Goal: Task Accomplishment & Management: Manage account settings

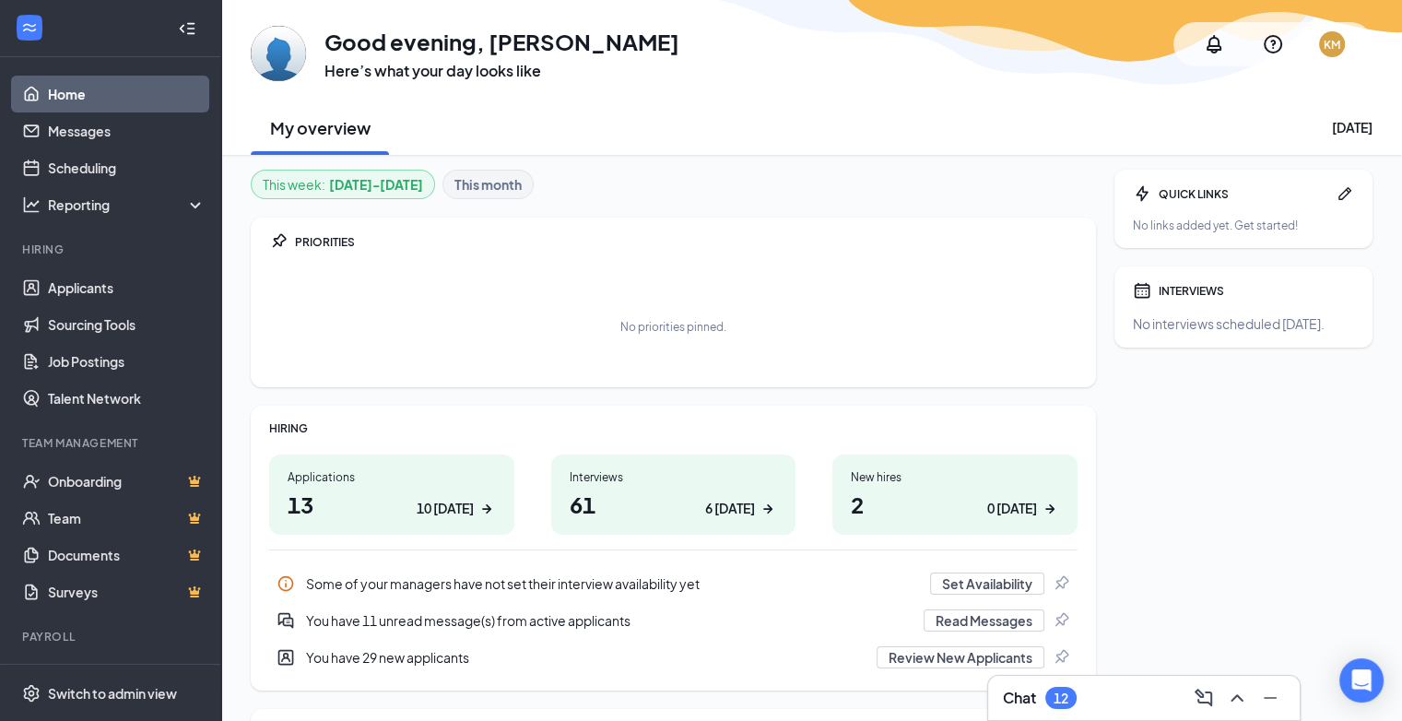
click at [405, 499] on h1 "13 10 today" at bounding box center [392, 503] width 208 height 31
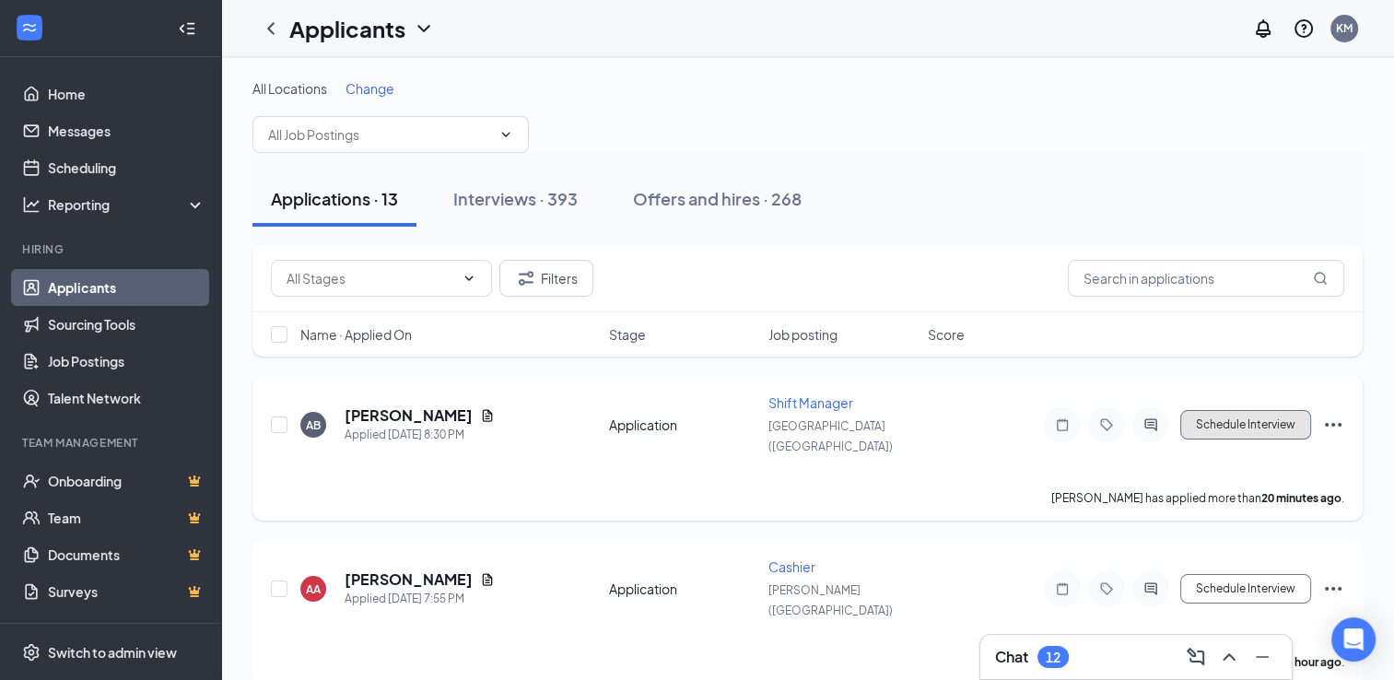
click at [1211, 418] on button "Schedule Interview" at bounding box center [1245, 424] width 131 height 29
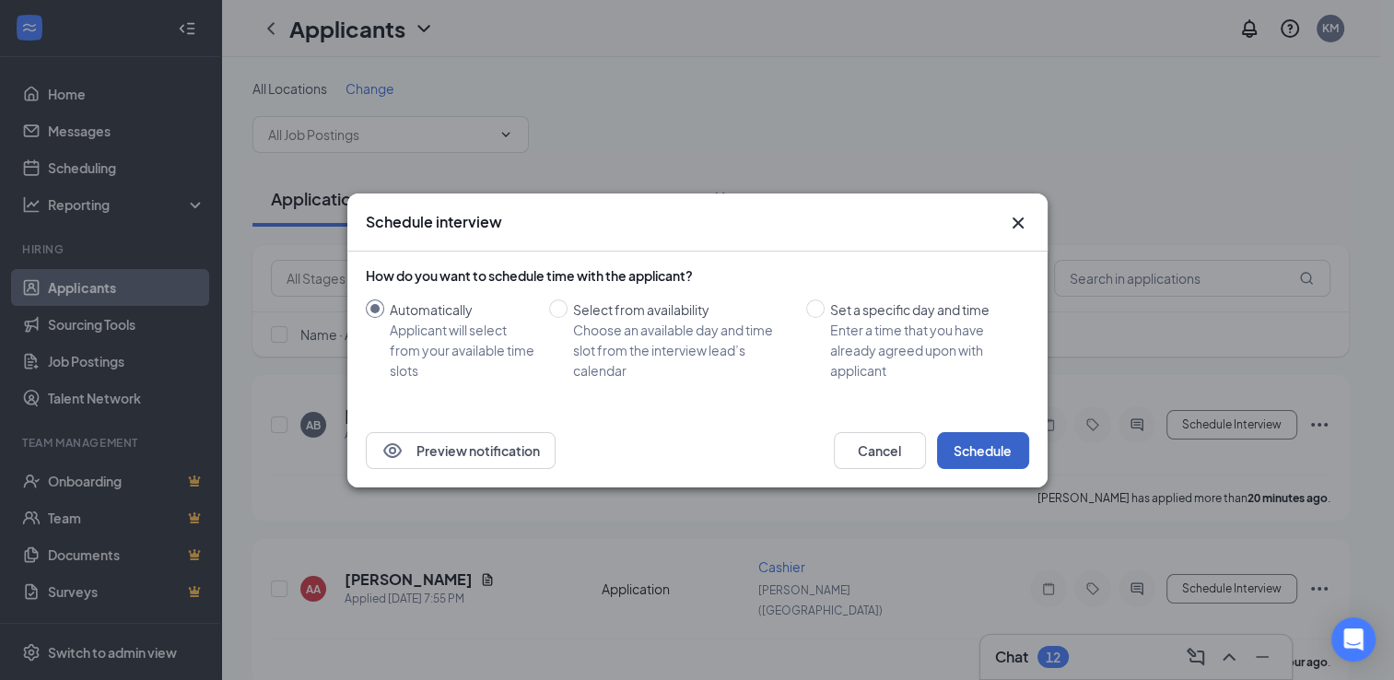
click at [969, 459] on button "Schedule" at bounding box center [983, 450] width 92 height 37
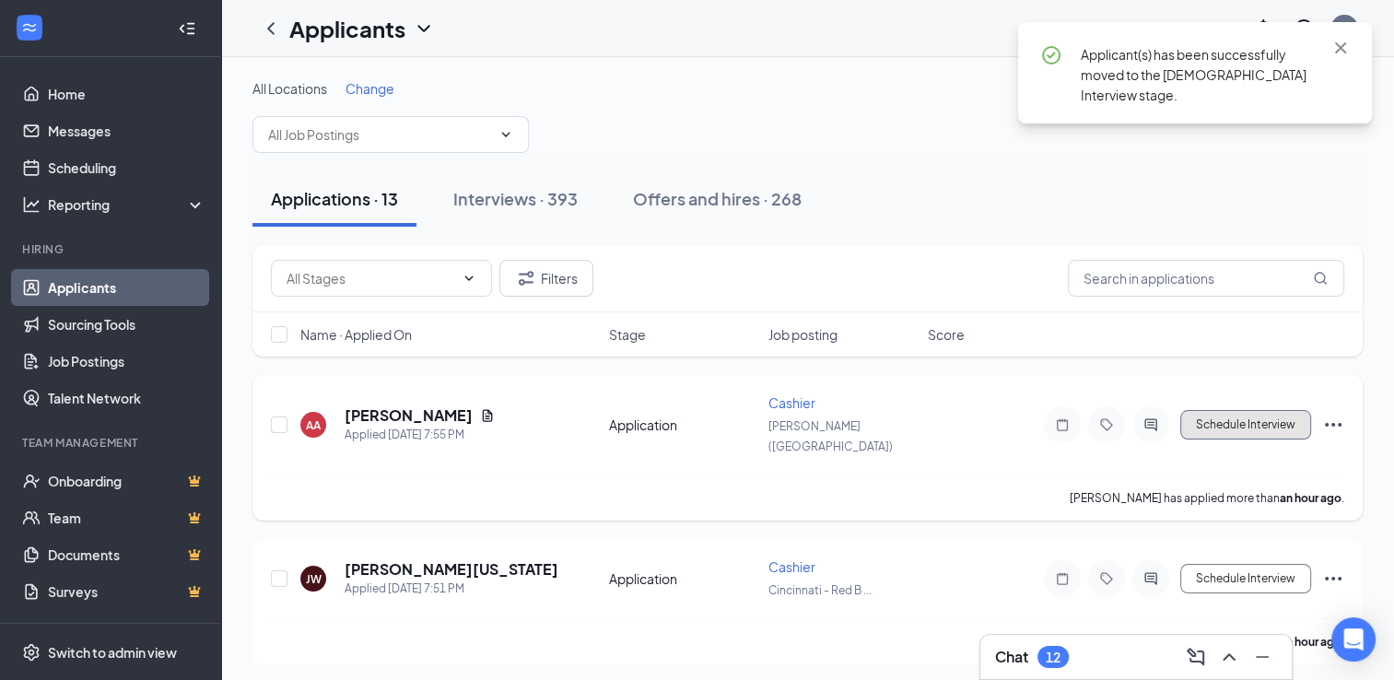
click at [1231, 410] on button "Schedule Interview" at bounding box center [1245, 424] width 131 height 29
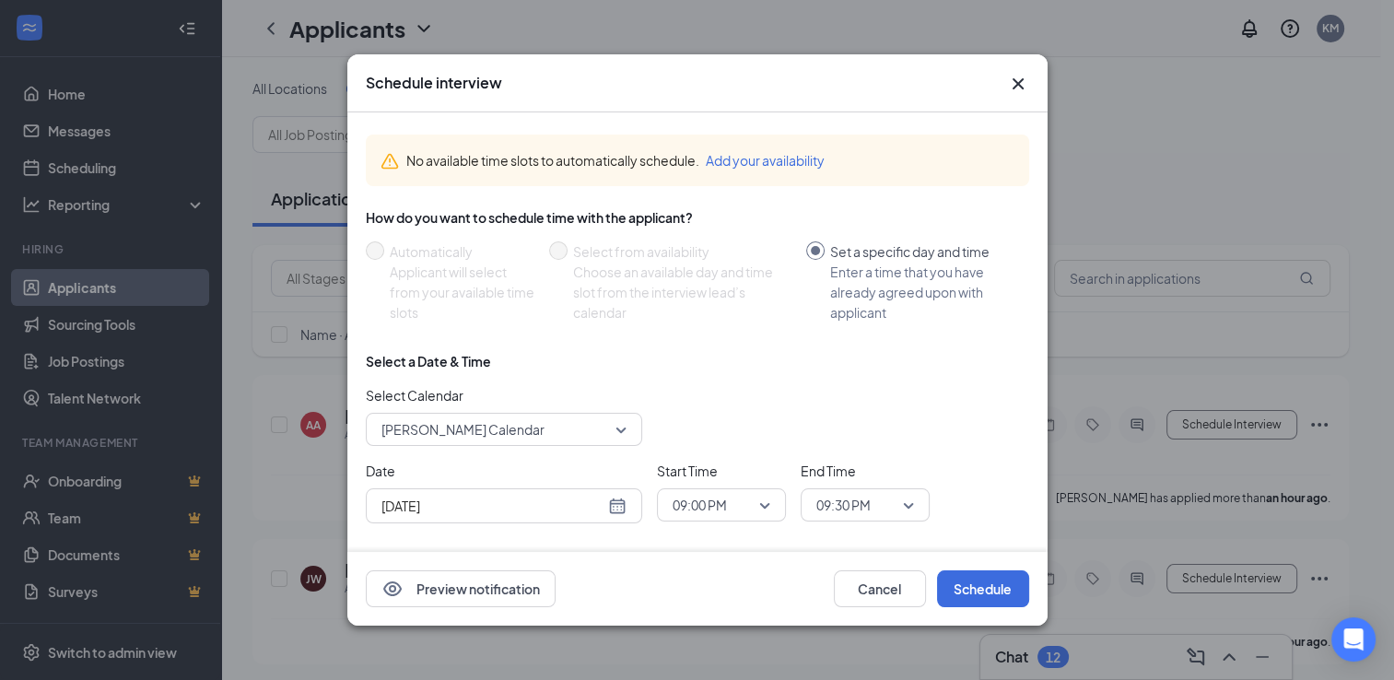
click at [1018, 82] on icon "Cross" at bounding box center [1017, 83] width 11 height 11
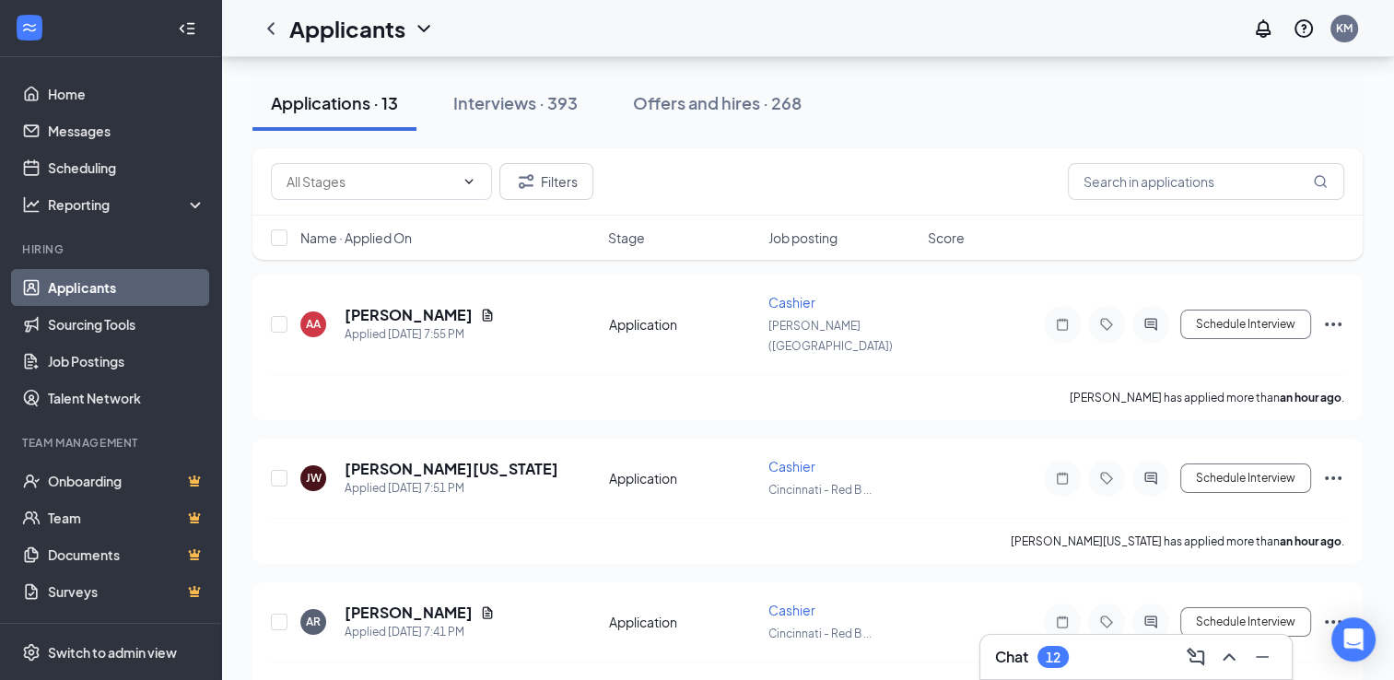
scroll to position [110, 0]
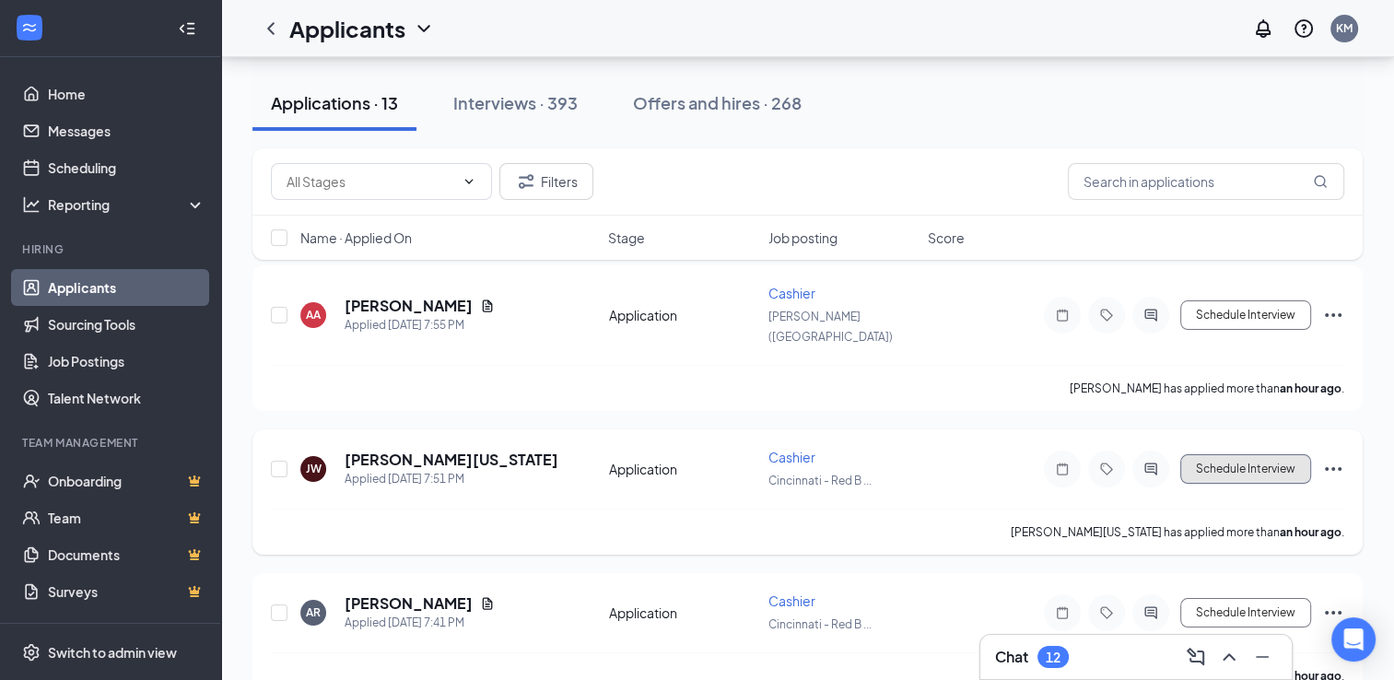
click at [1249, 454] on button "Schedule Interview" at bounding box center [1245, 468] width 131 height 29
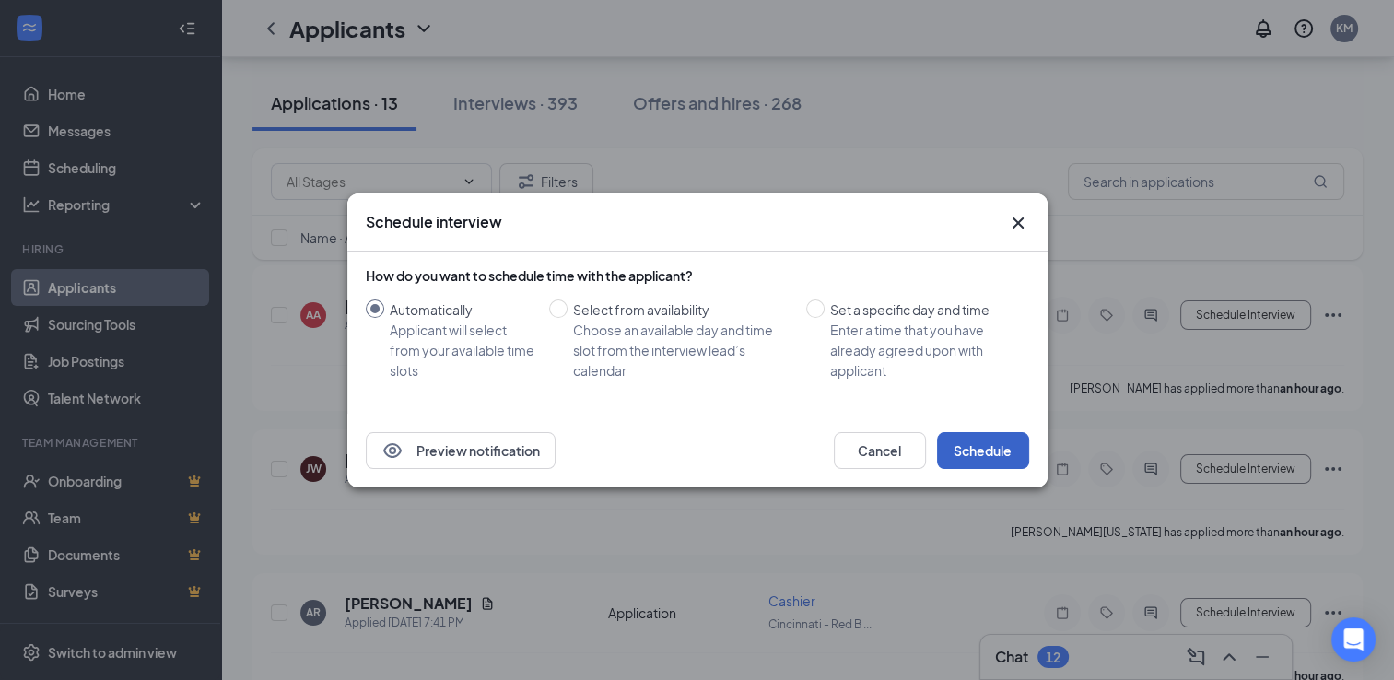
click at [1018, 457] on button "Schedule" at bounding box center [983, 450] width 92 height 37
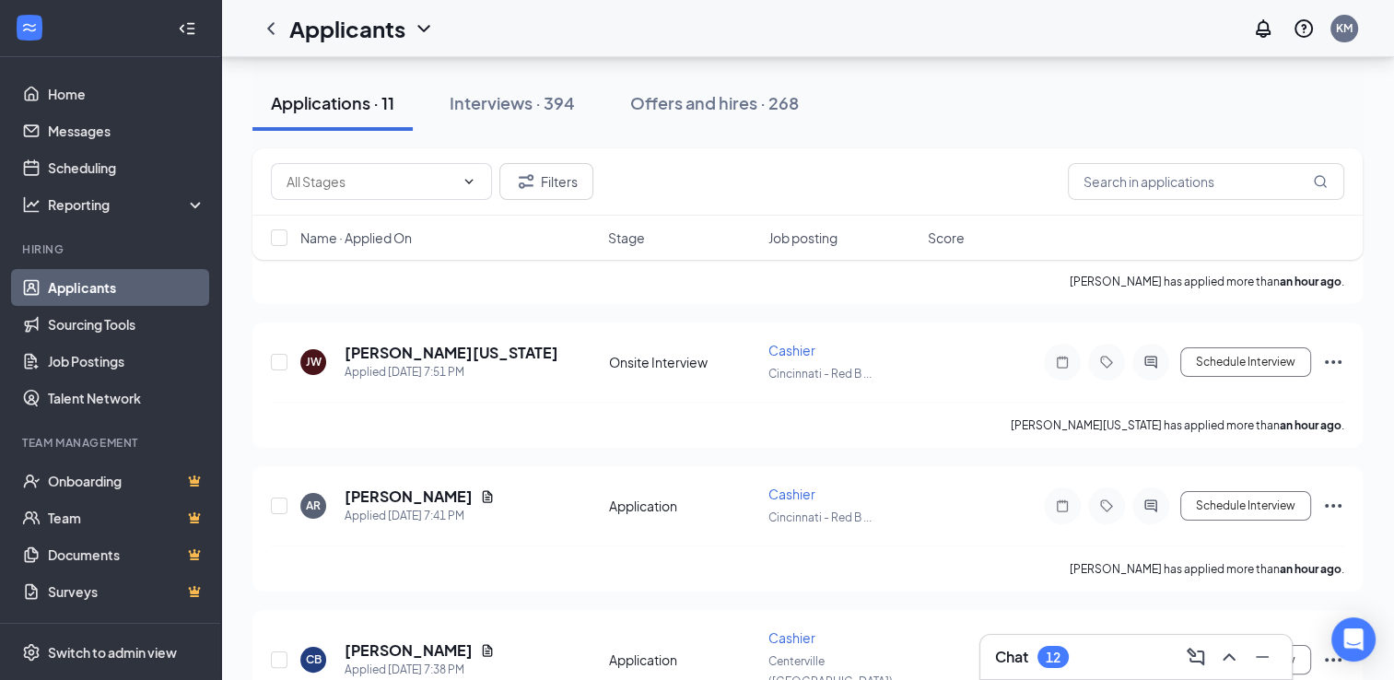
scroll to position [274, 0]
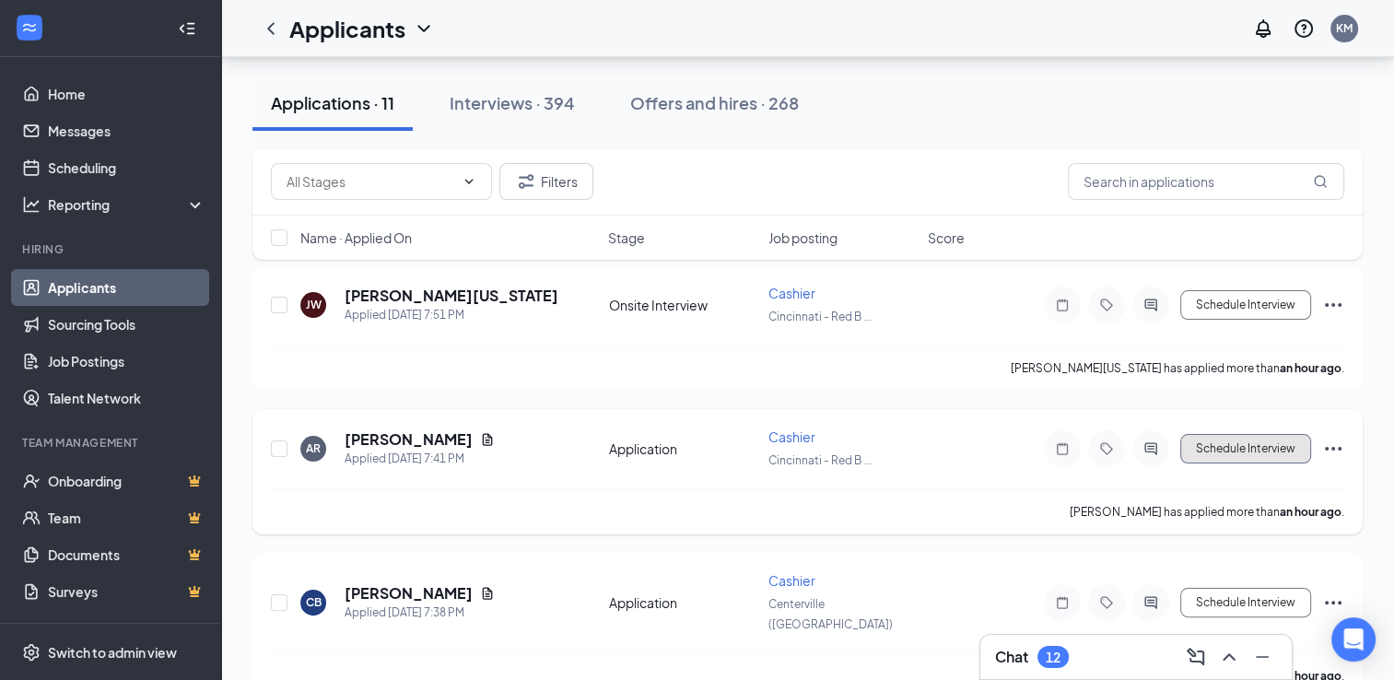
click at [1274, 434] on button "Schedule Interview" at bounding box center [1245, 448] width 131 height 29
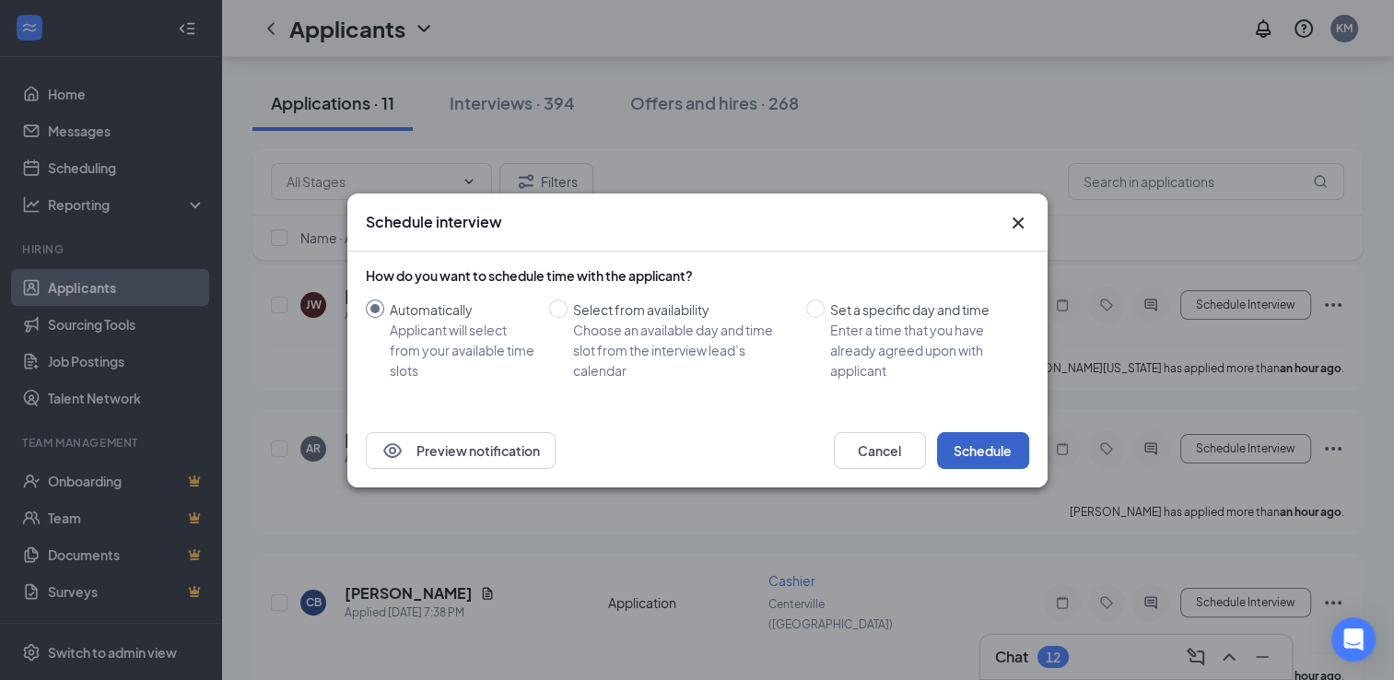
click at [973, 452] on button "Schedule" at bounding box center [983, 450] width 92 height 37
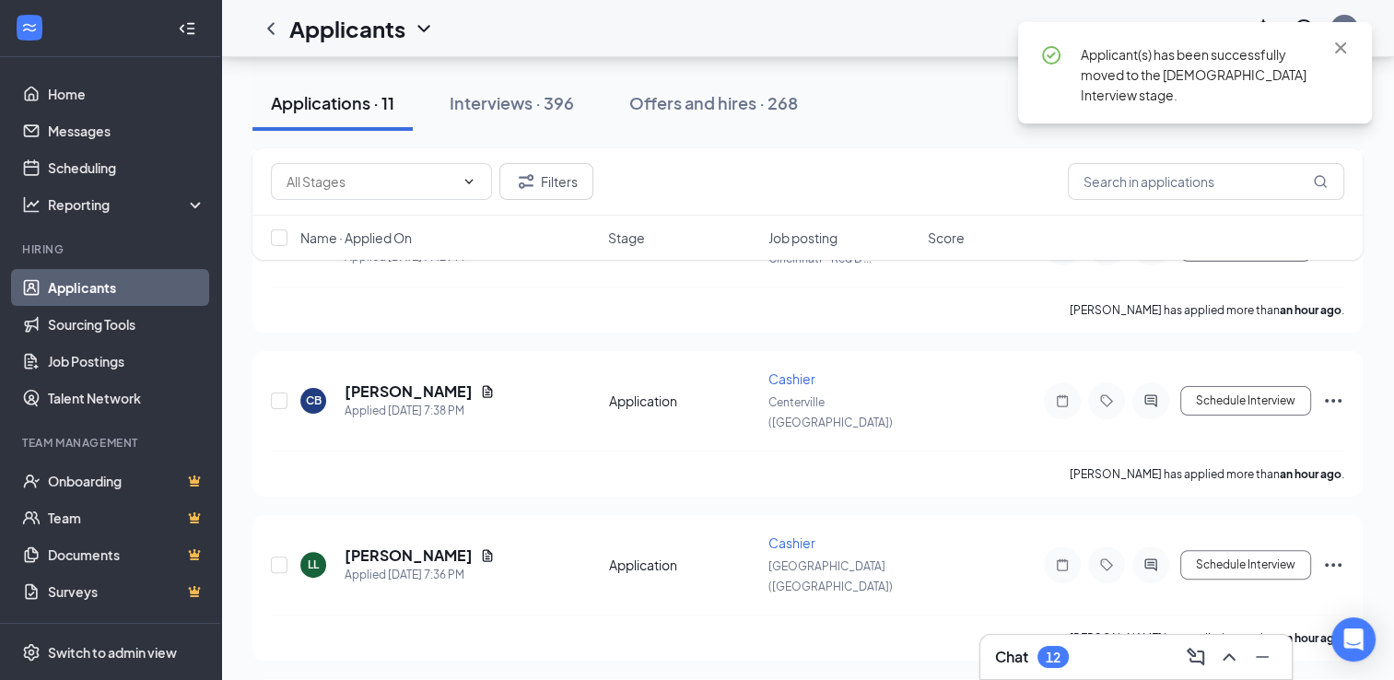
scroll to position [346, 0]
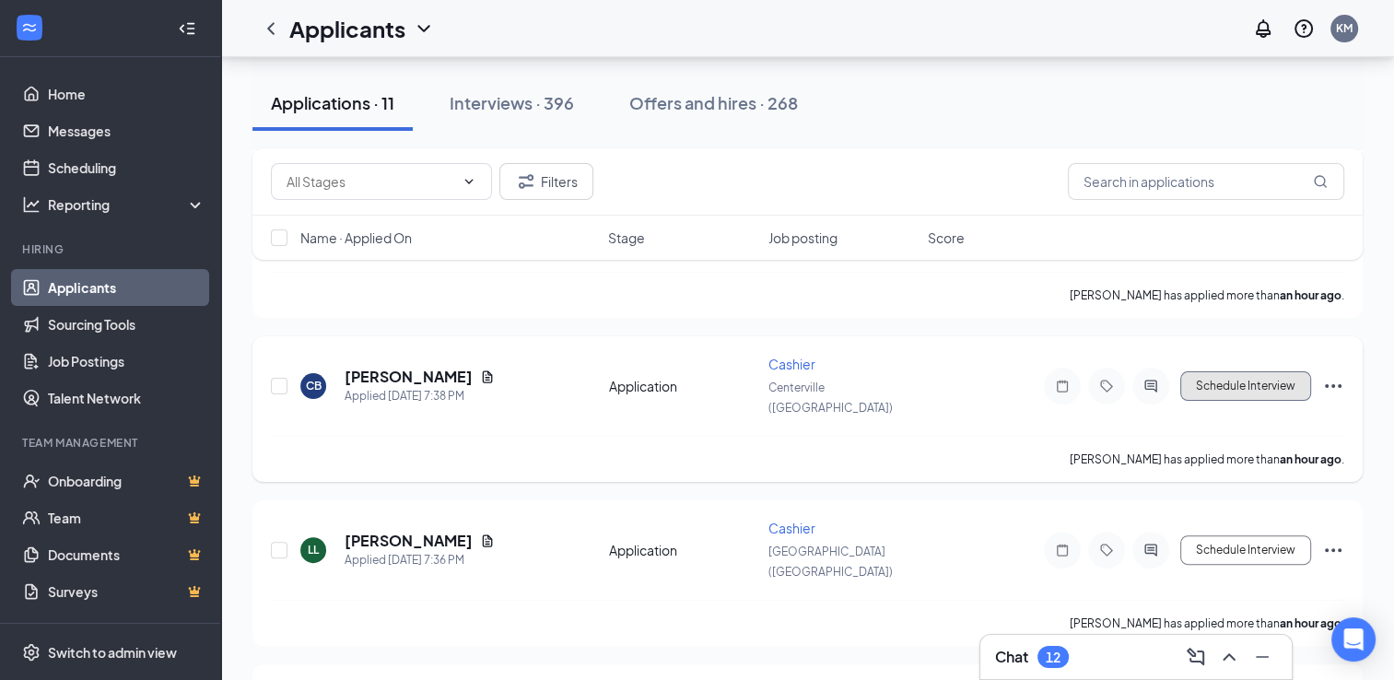
click at [1272, 371] on button "Schedule Interview" at bounding box center [1245, 385] width 131 height 29
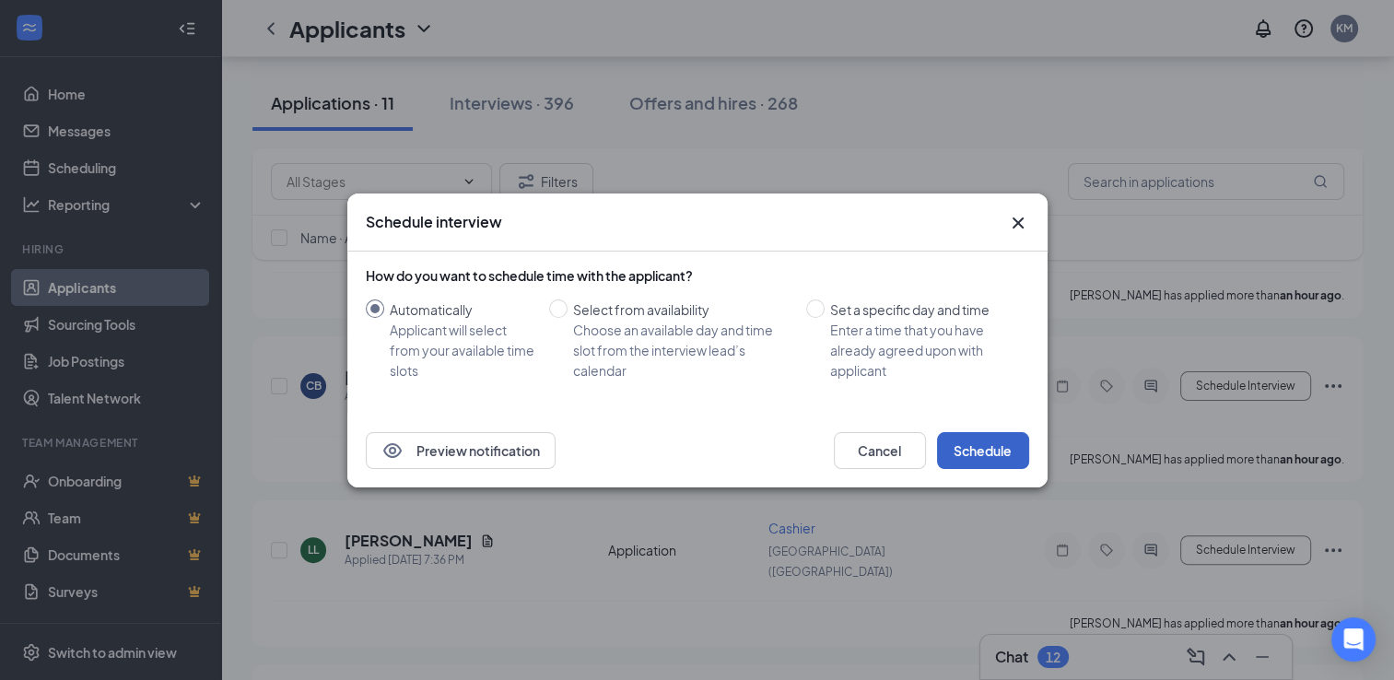
click at [969, 463] on button "Schedule" at bounding box center [983, 450] width 92 height 37
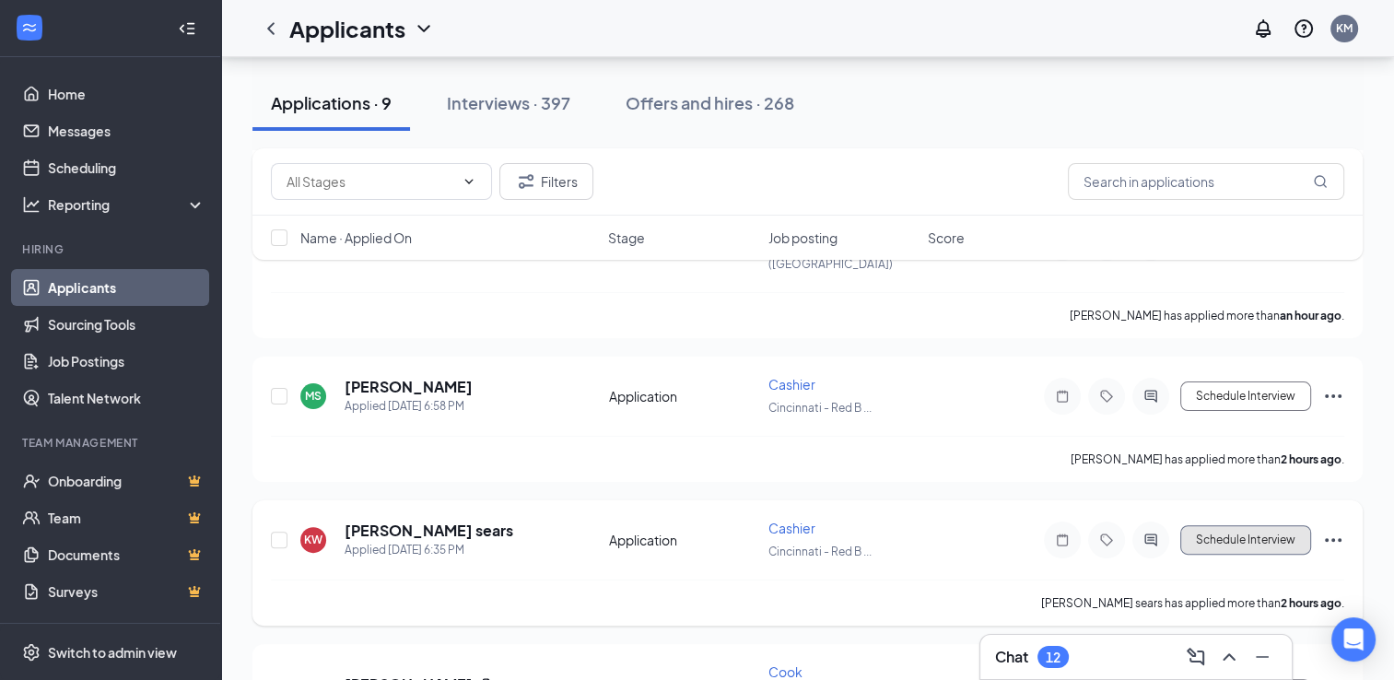
click at [1203, 525] on button "Schedule Interview" at bounding box center [1245, 539] width 131 height 29
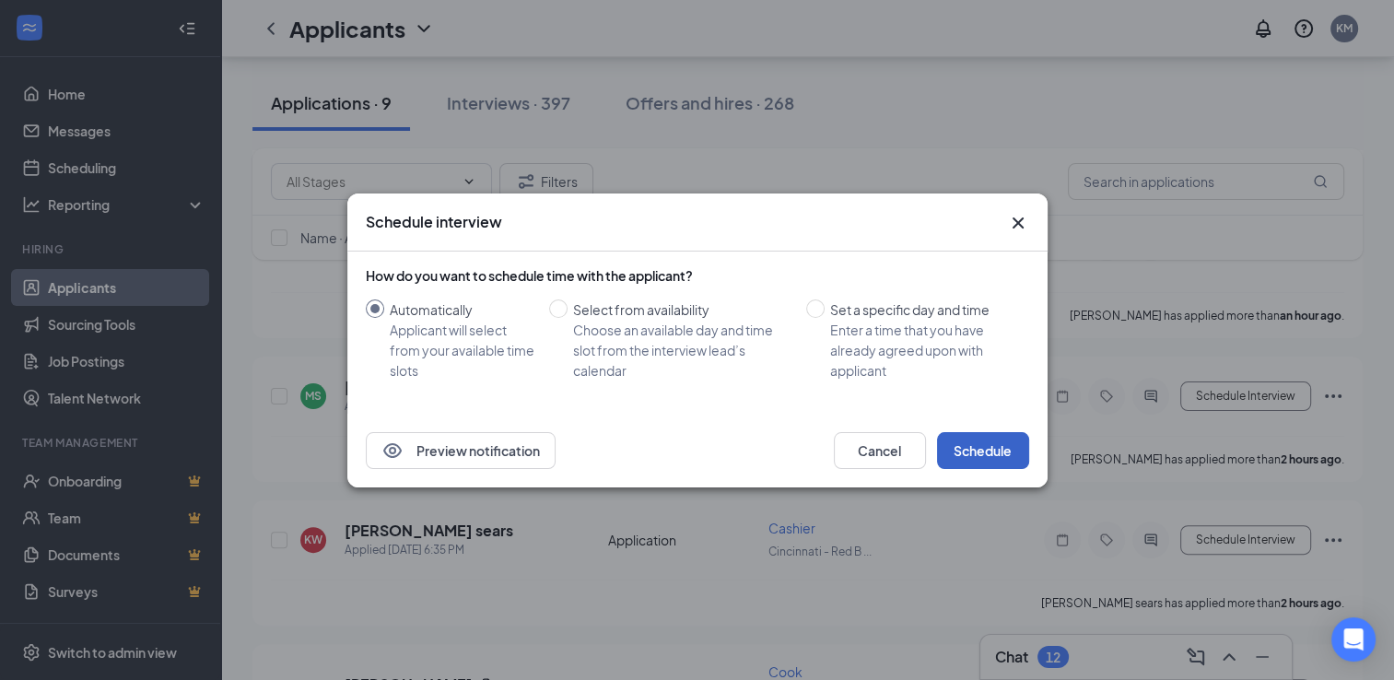
click at [984, 458] on button "Schedule" at bounding box center [983, 450] width 92 height 37
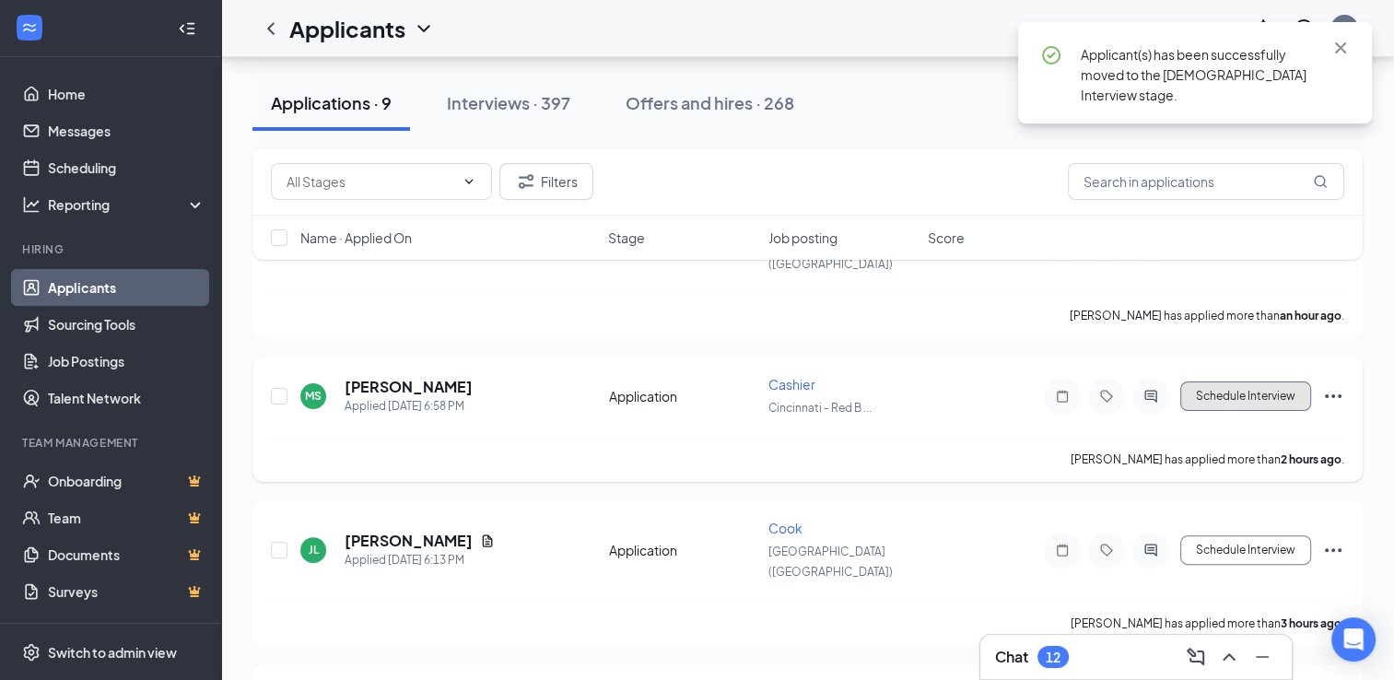
click at [1246, 382] on button "Schedule Interview" at bounding box center [1245, 396] width 131 height 29
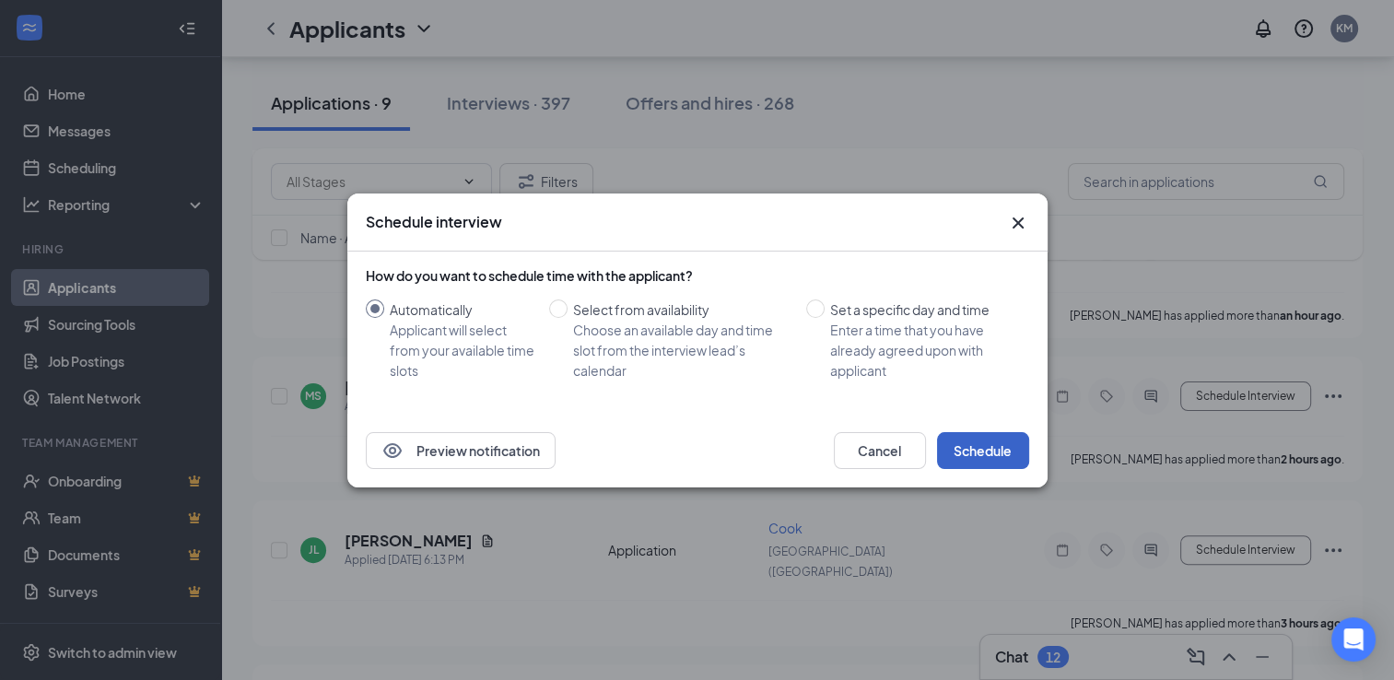
click at [960, 451] on button "Schedule" at bounding box center [983, 450] width 92 height 37
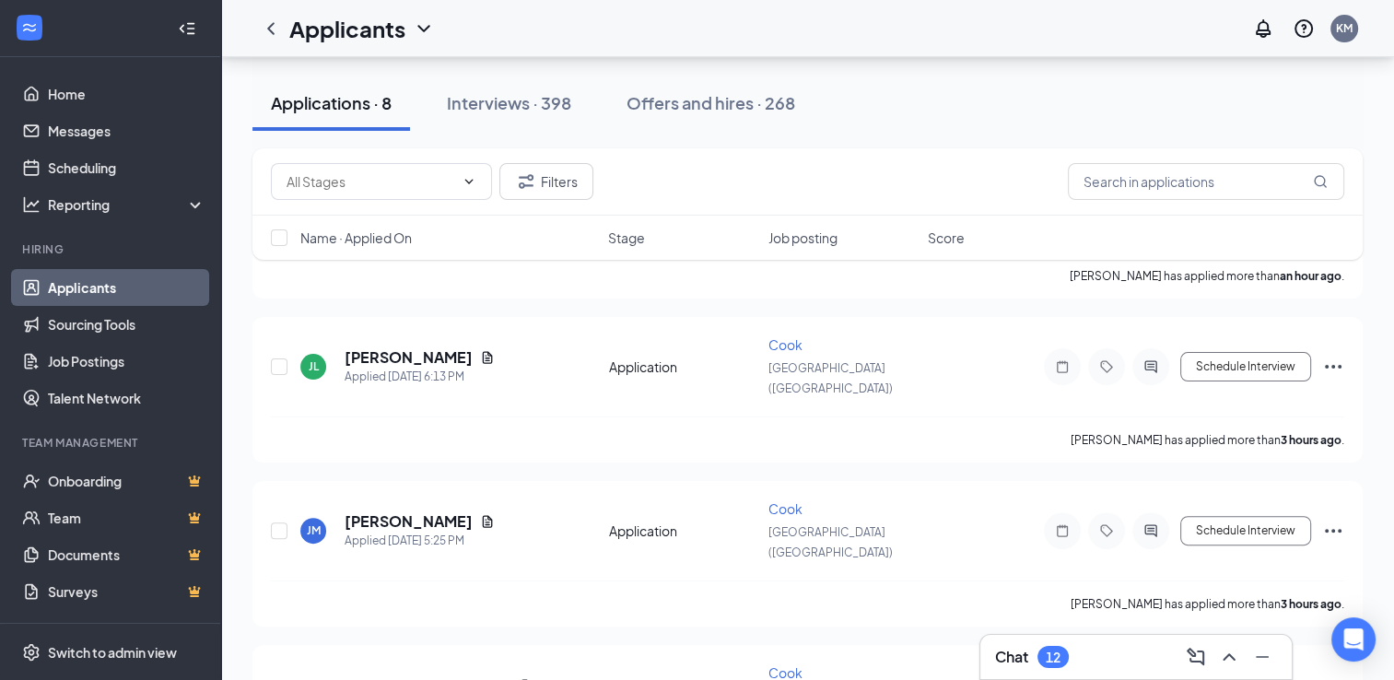
scroll to position [346, 0]
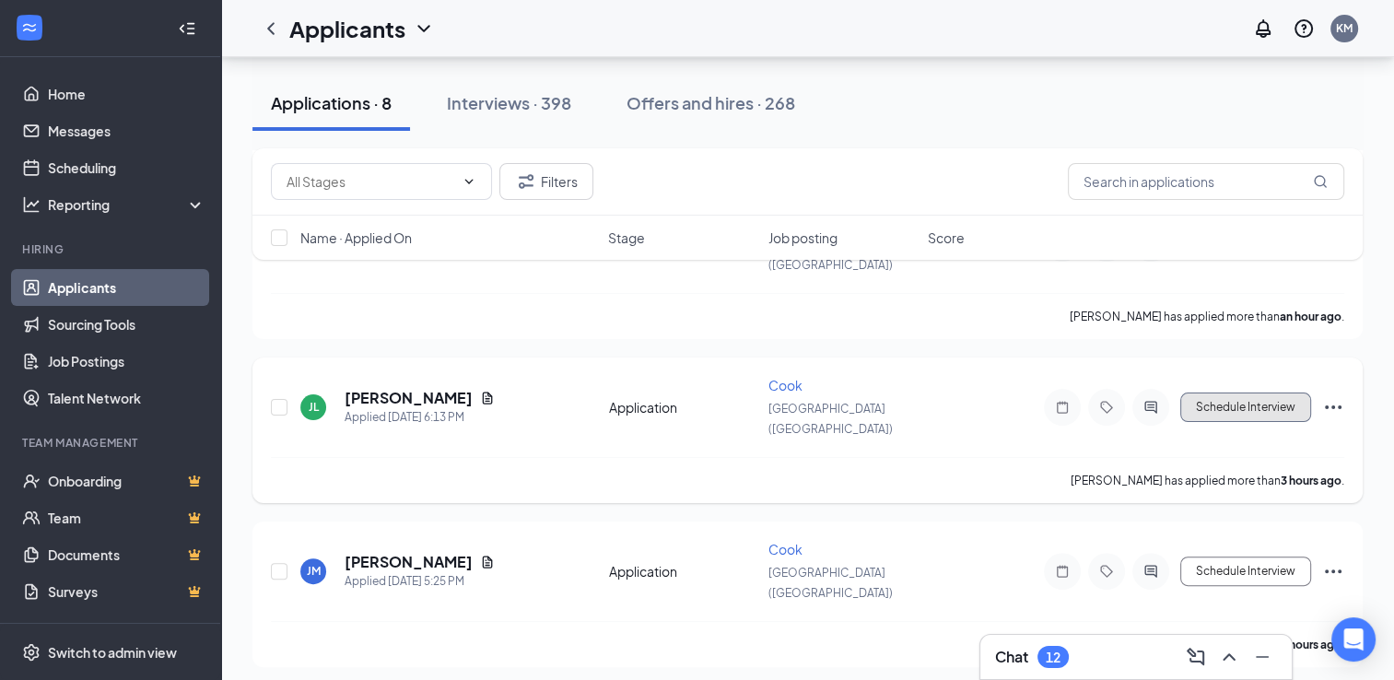
click at [1250, 393] on button "Schedule Interview" at bounding box center [1245, 407] width 131 height 29
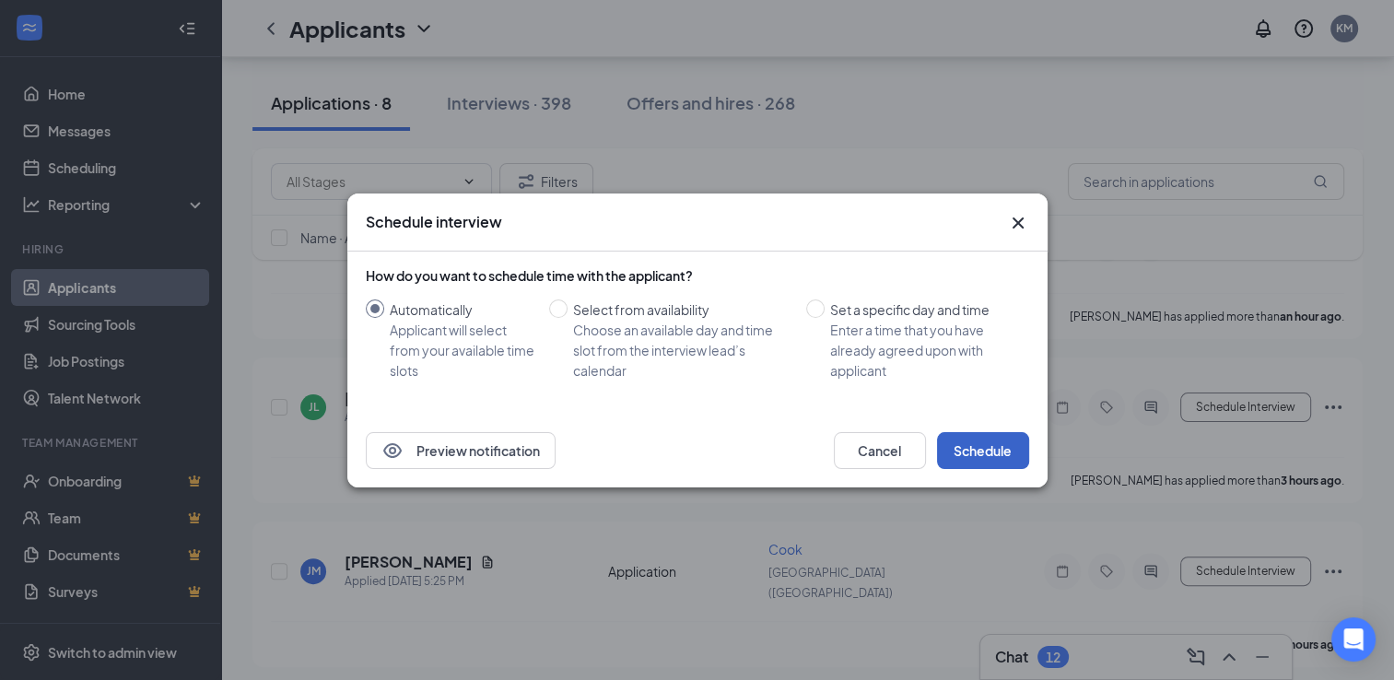
click at [975, 452] on button "Schedule" at bounding box center [983, 450] width 92 height 37
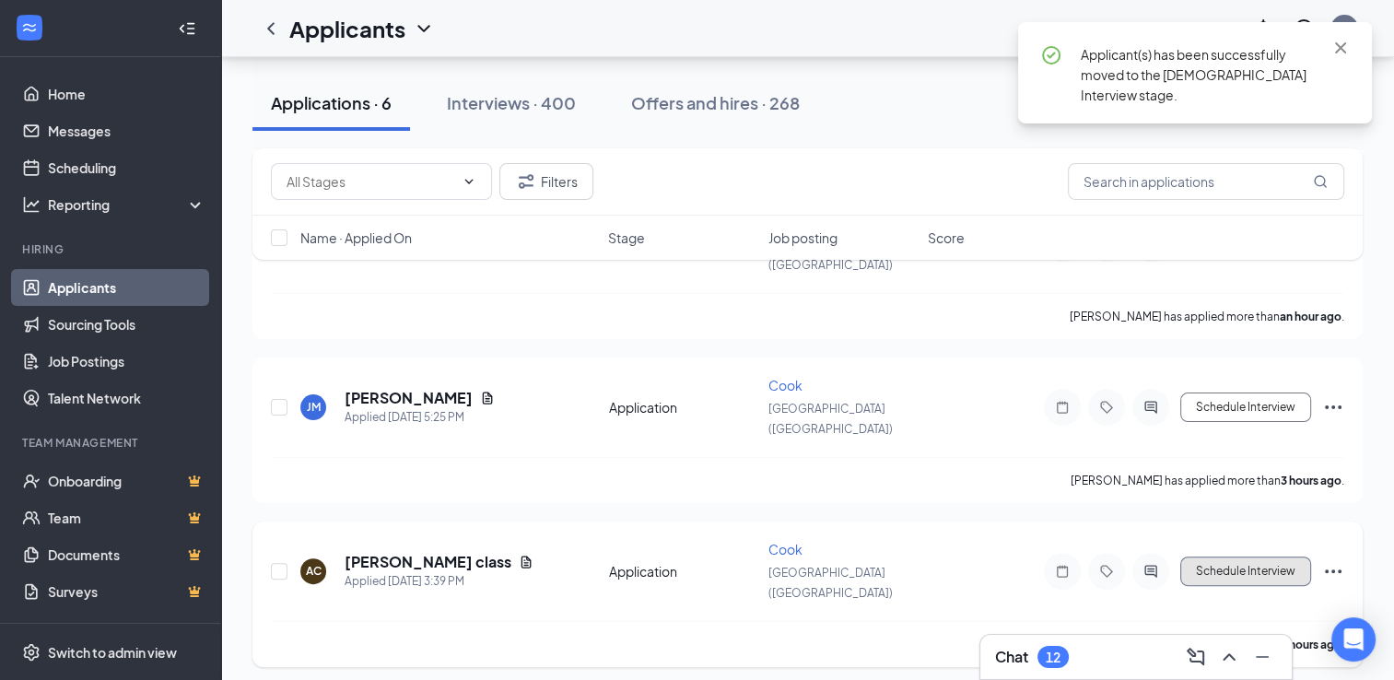
click at [1216, 557] on button "Schedule Interview" at bounding box center [1245, 571] width 131 height 29
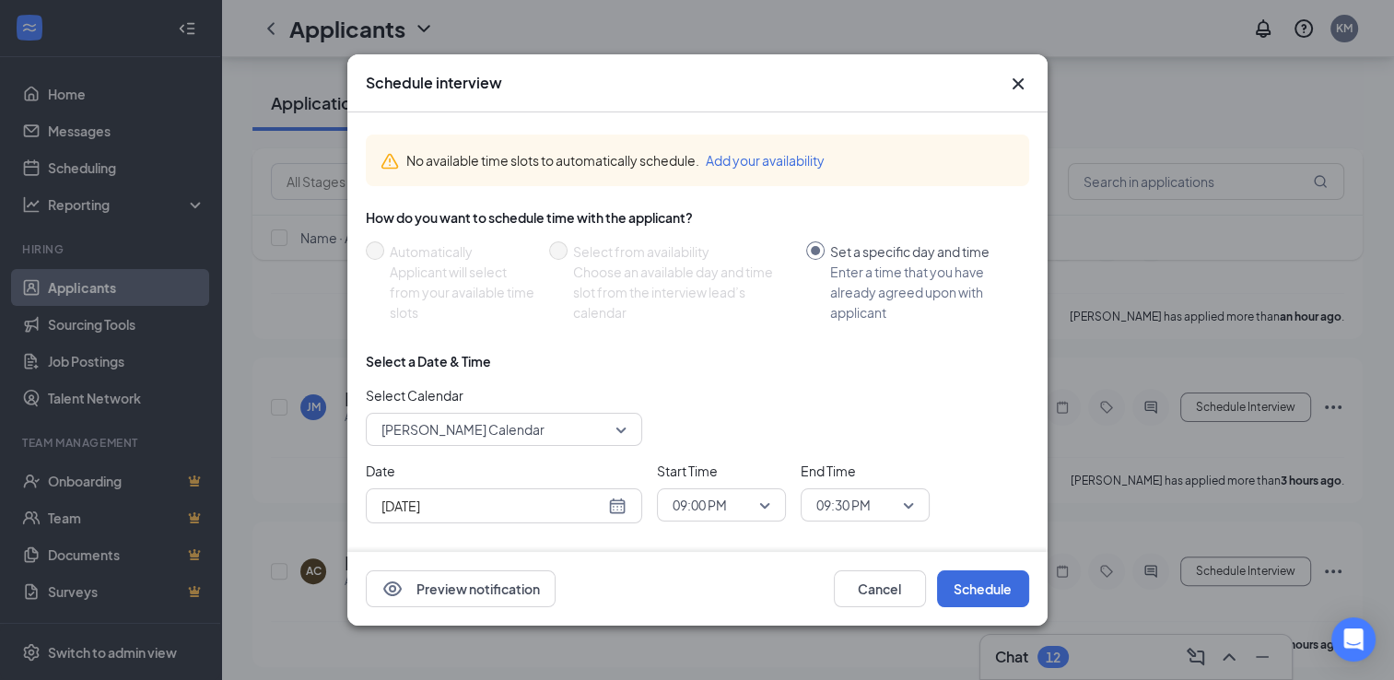
click at [1022, 84] on icon "Cross" at bounding box center [1018, 84] width 22 height 22
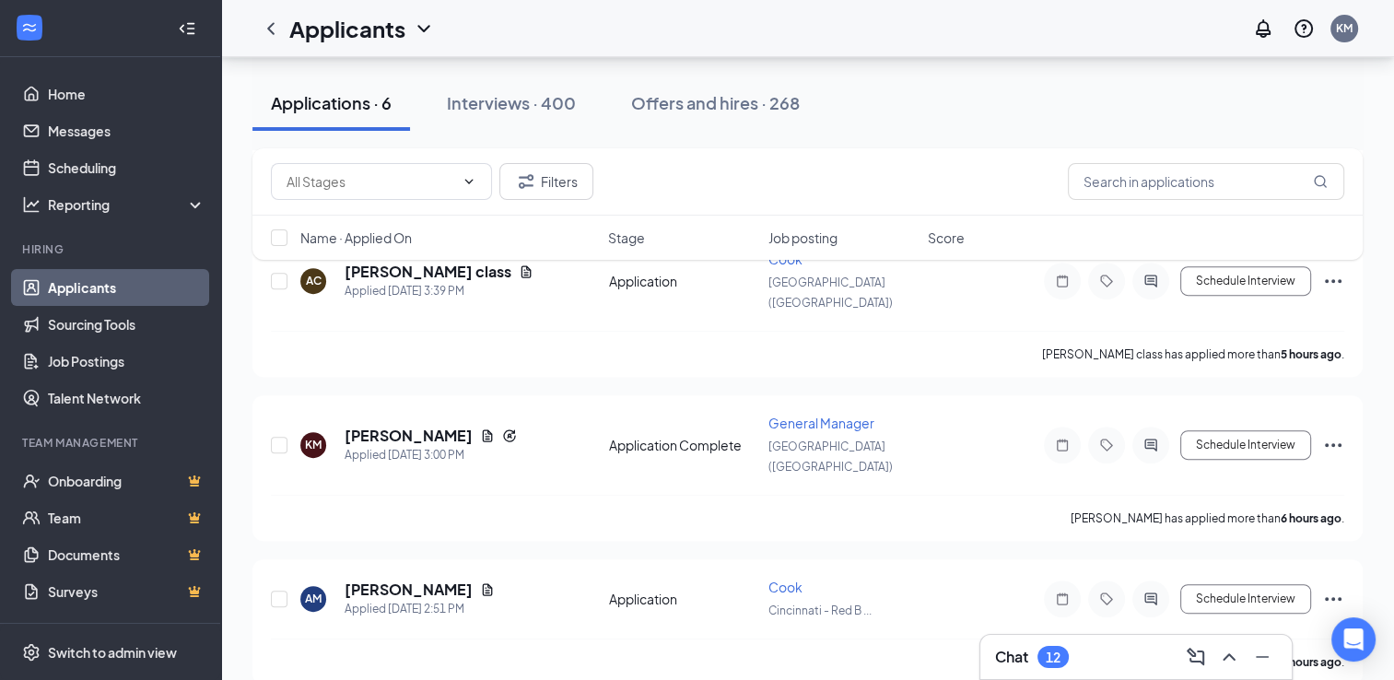
scroll to position [645, 0]
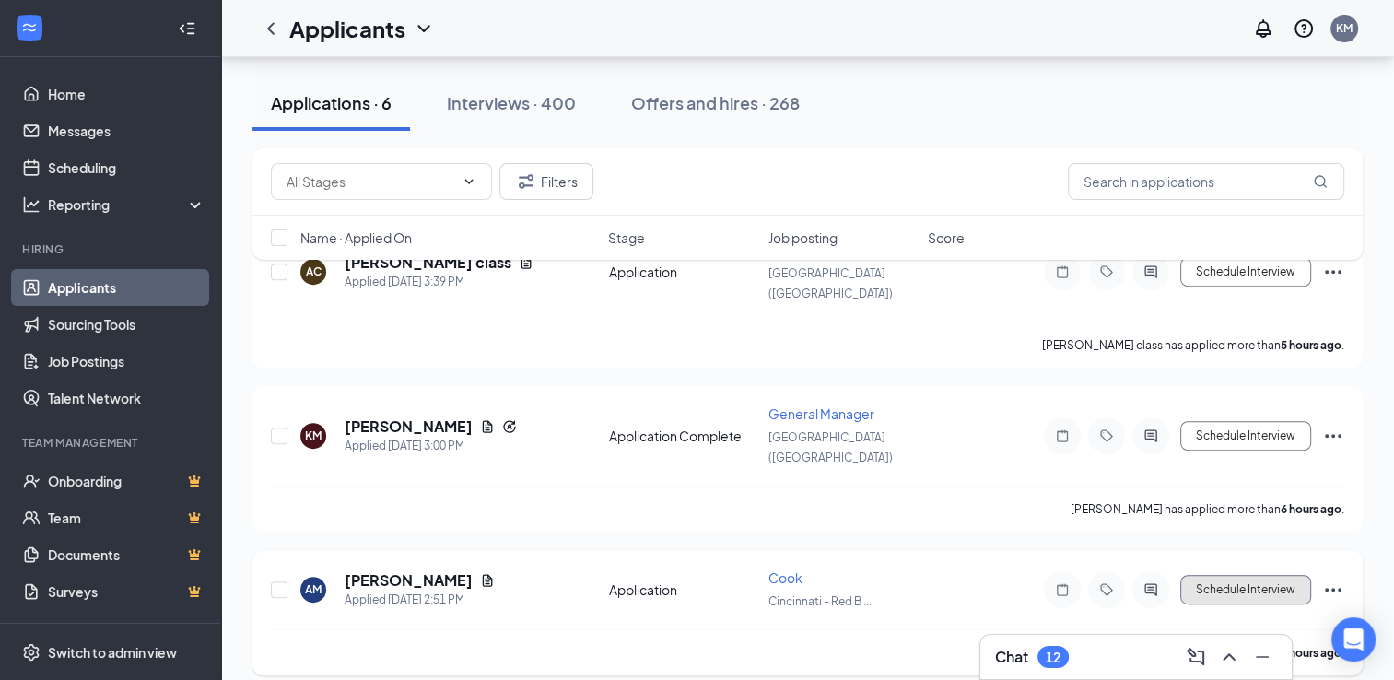
click at [1239, 575] on button "Schedule Interview" at bounding box center [1245, 589] width 131 height 29
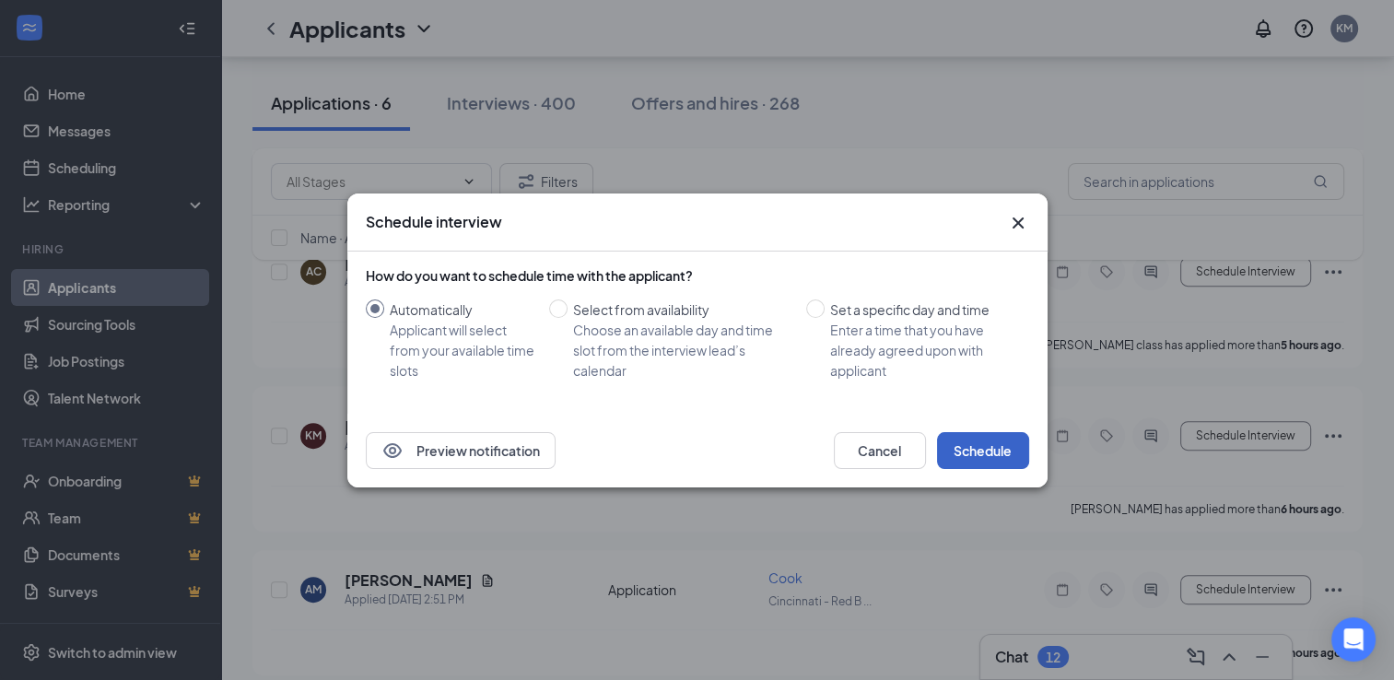
click at [969, 452] on button "Schedule" at bounding box center [983, 450] width 92 height 37
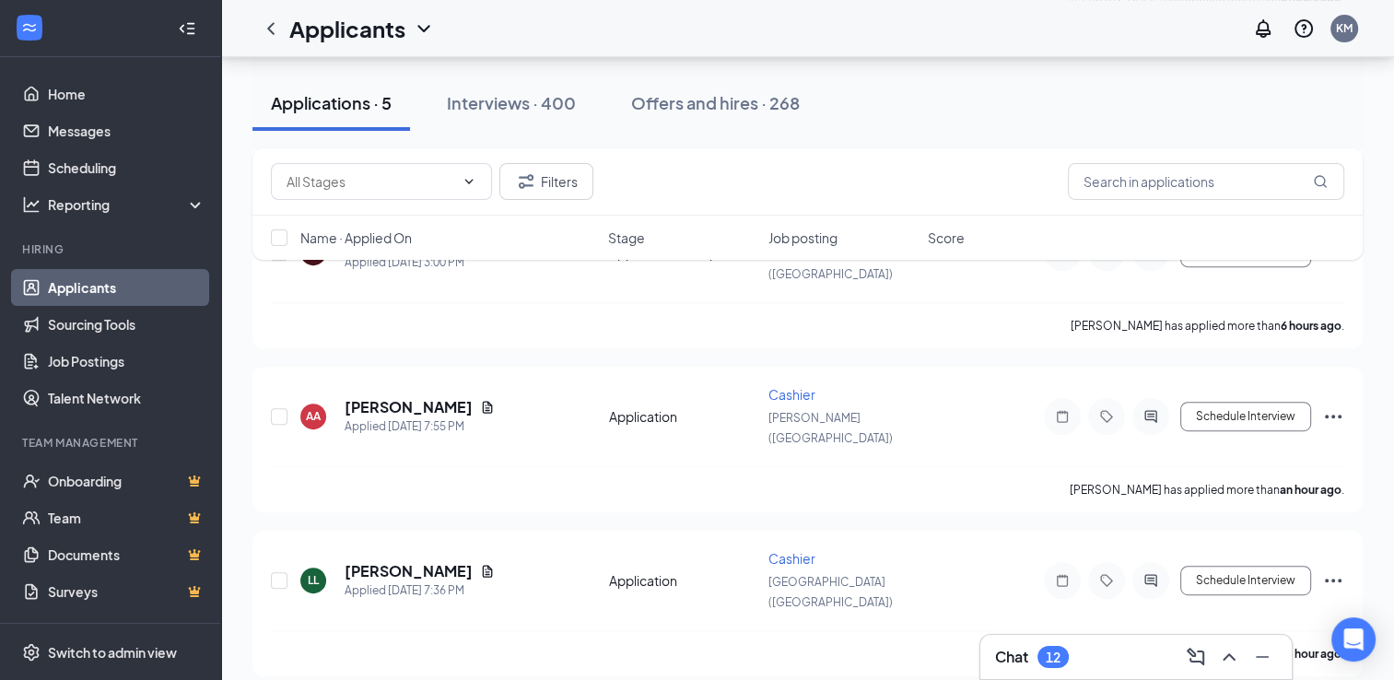
scroll to position [832, 0]
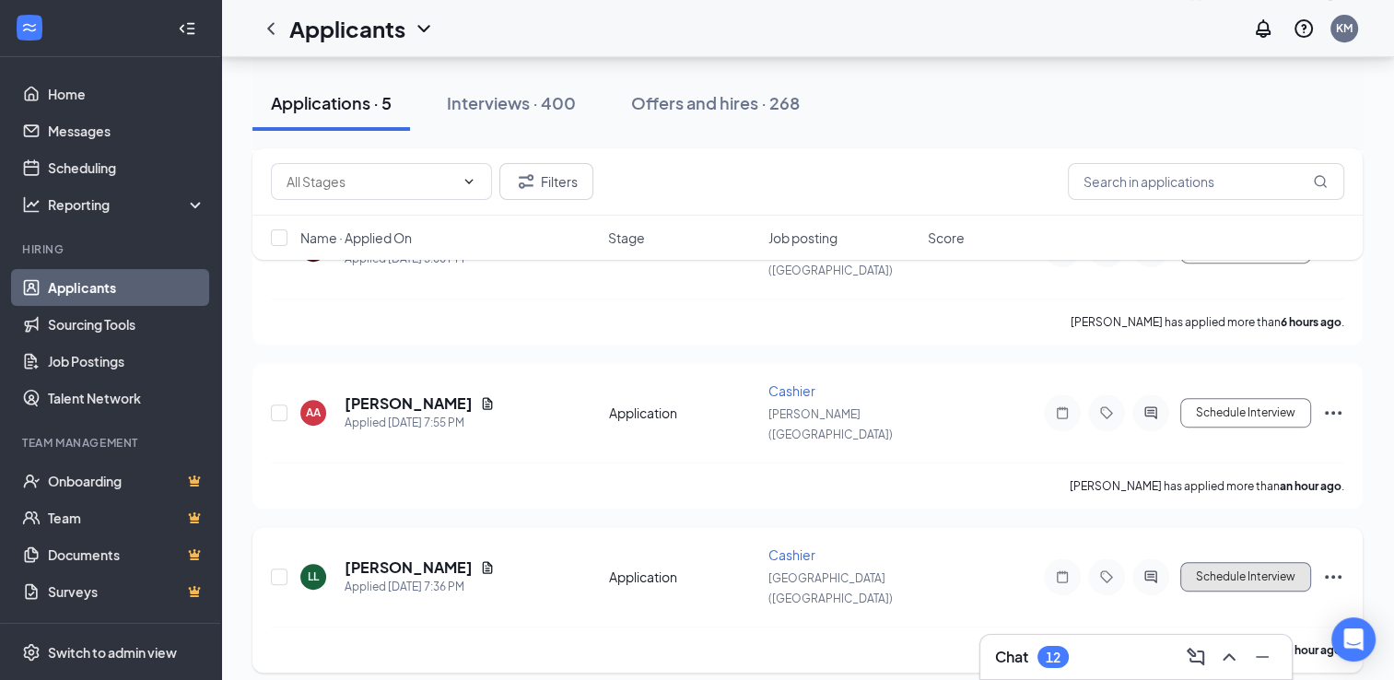
click at [1256, 562] on button "Schedule Interview" at bounding box center [1245, 576] width 131 height 29
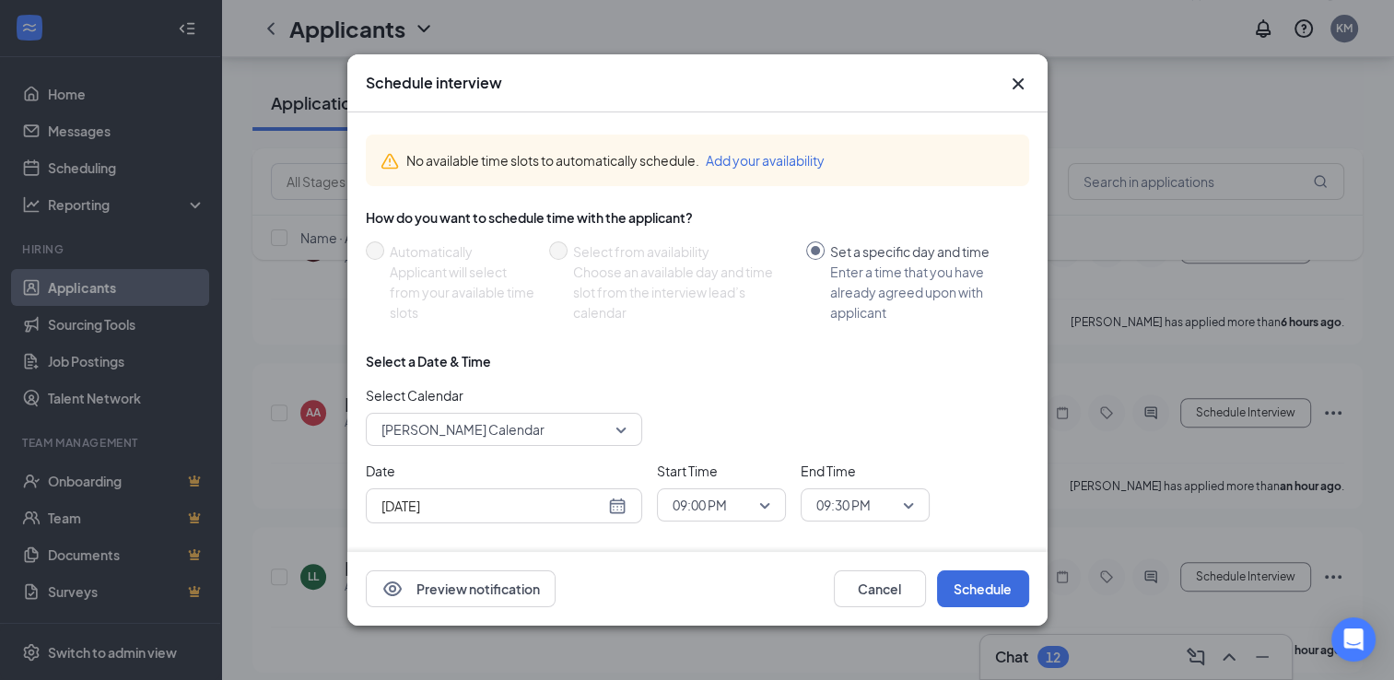
click at [1008, 82] on icon "Cross" at bounding box center [1018, 84] width 22 height 22
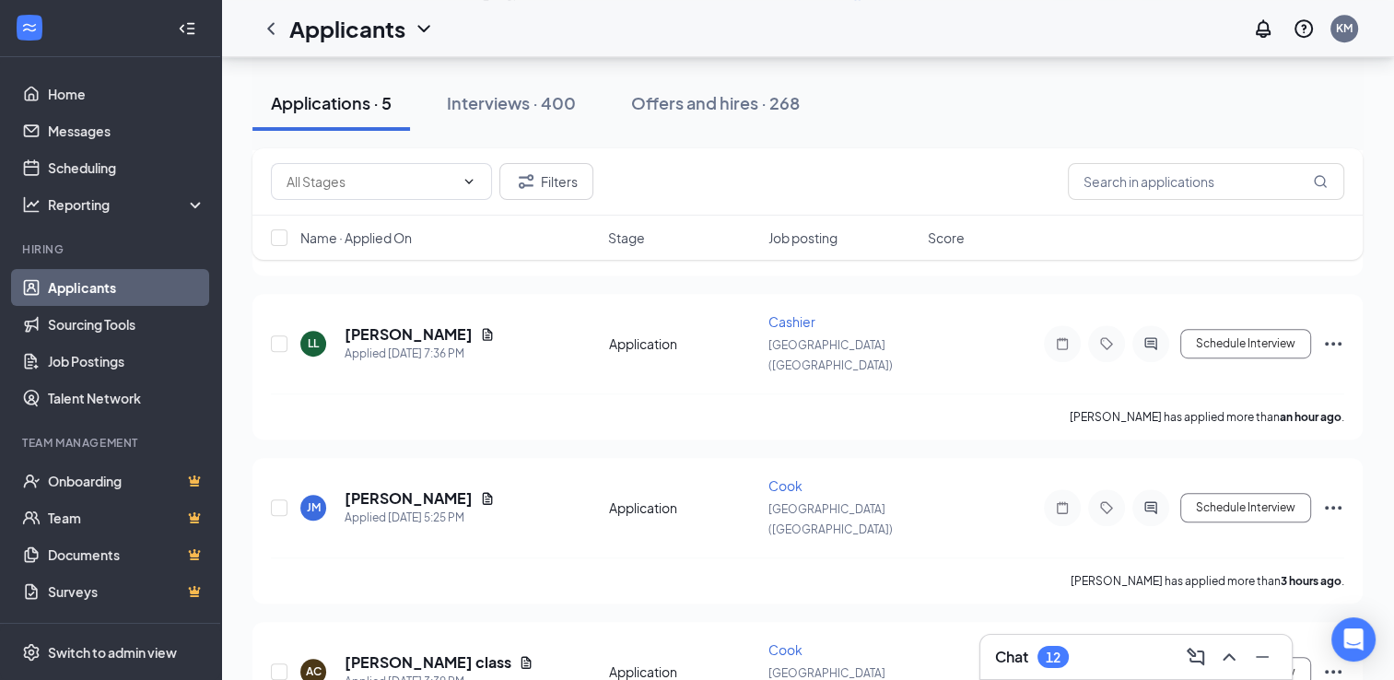
scroll to position [1069, 0]
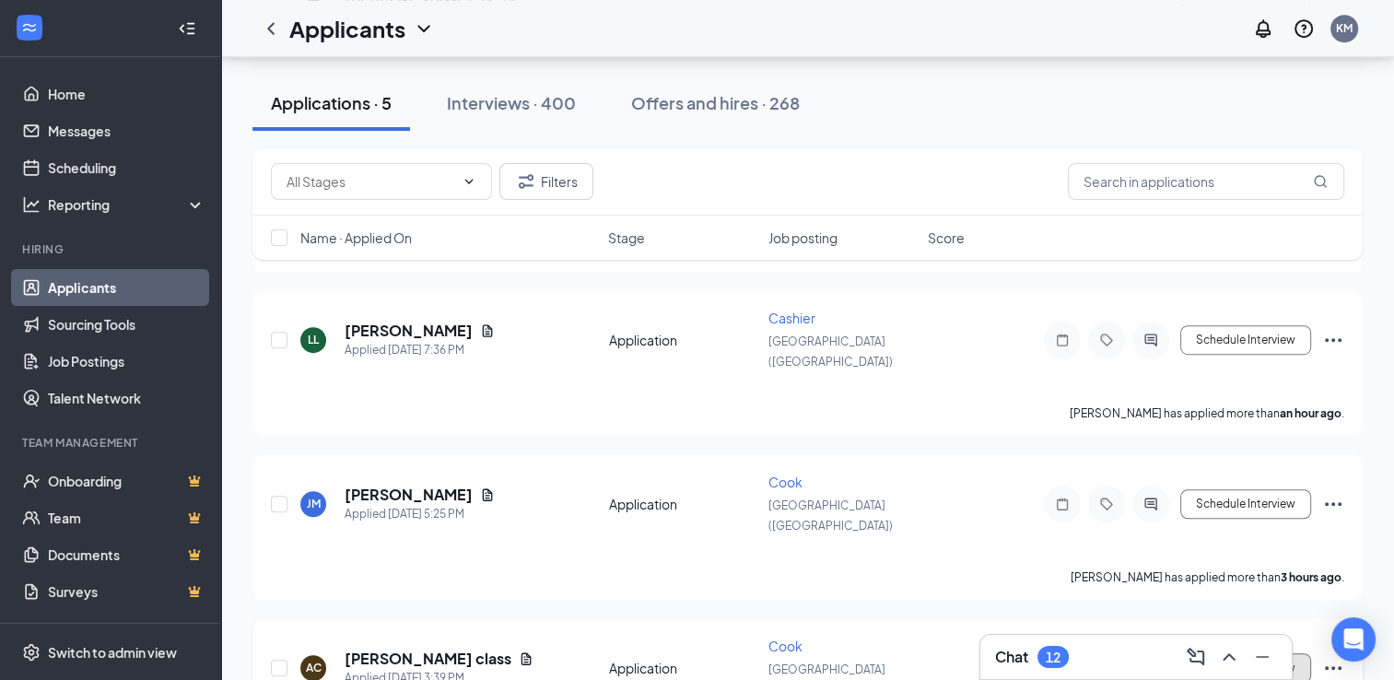
click at [1286, 653] on button "Schedule Interview" at bounding box center [1245, 667] width 131 height 29
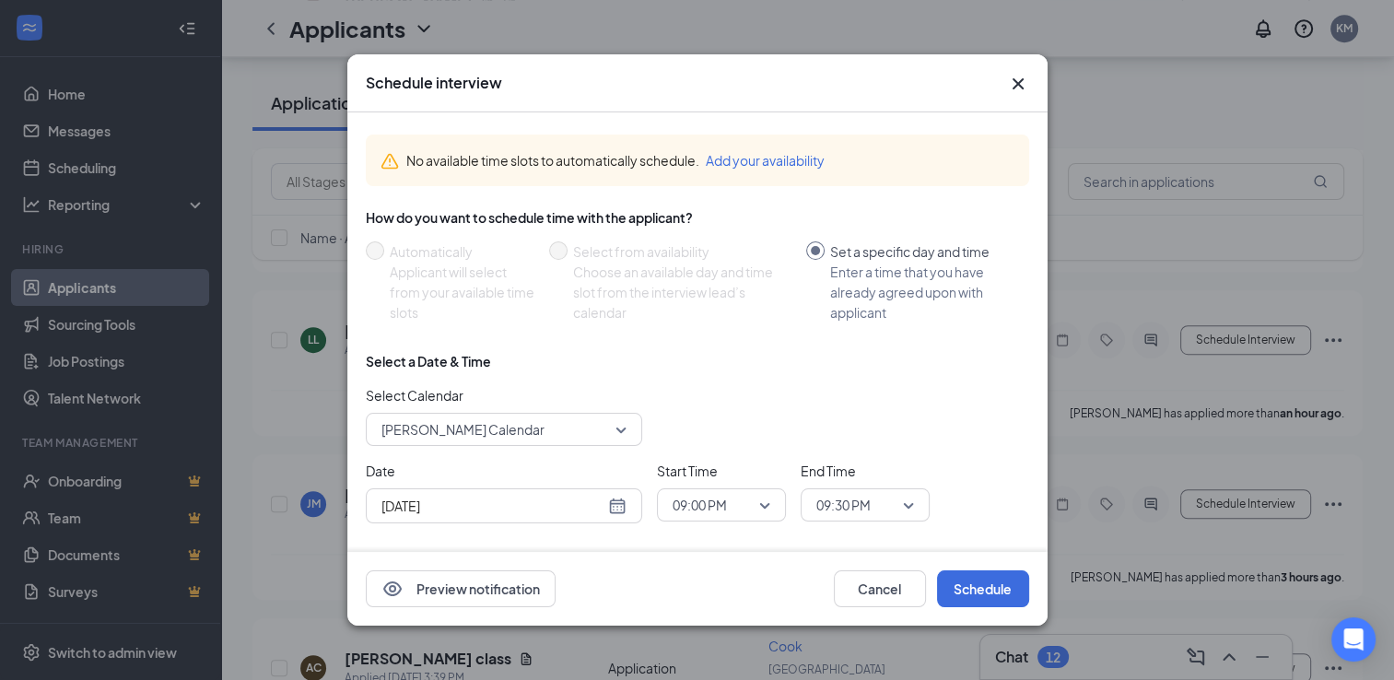
click at [1025, 100] on div "Schedule interview" at bounding box center [697, 83] width 700 height 58
click at [1023, 98] on div "Schedule interview" at bounding box center [697, 83] width 700 height 58
click at [1016, 90] on icon "Cross" at bounding box center [1018, 84] width 22 height 22
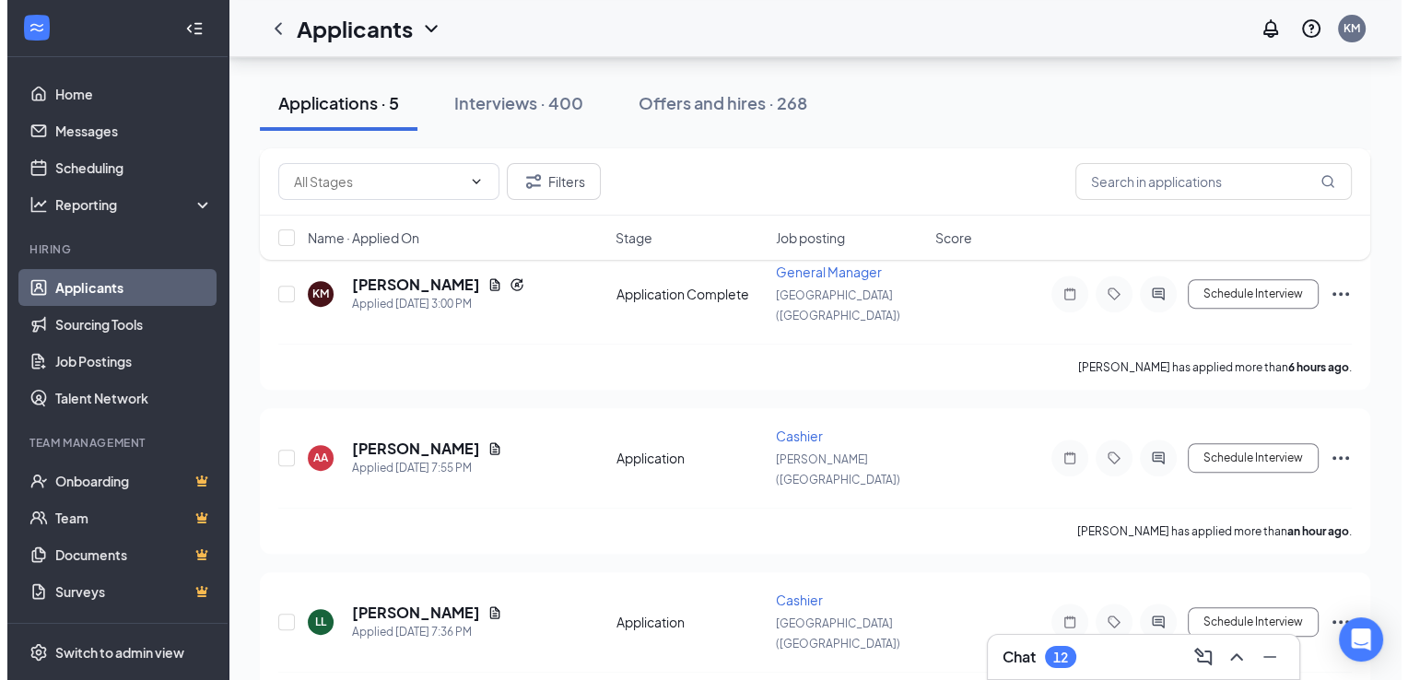
scroll to position [1115, 0]
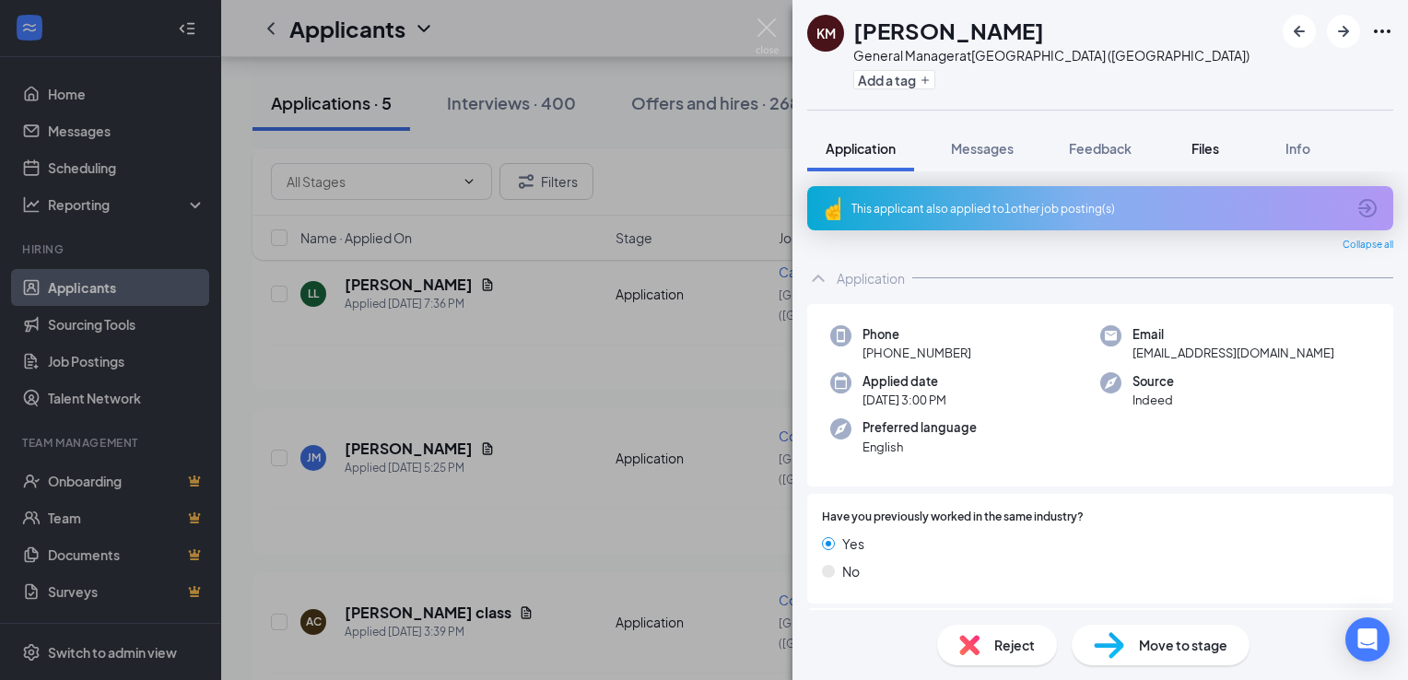
click at [1215, 153] on span "Files" at bounding box center [1206, 148] width 28 height 17
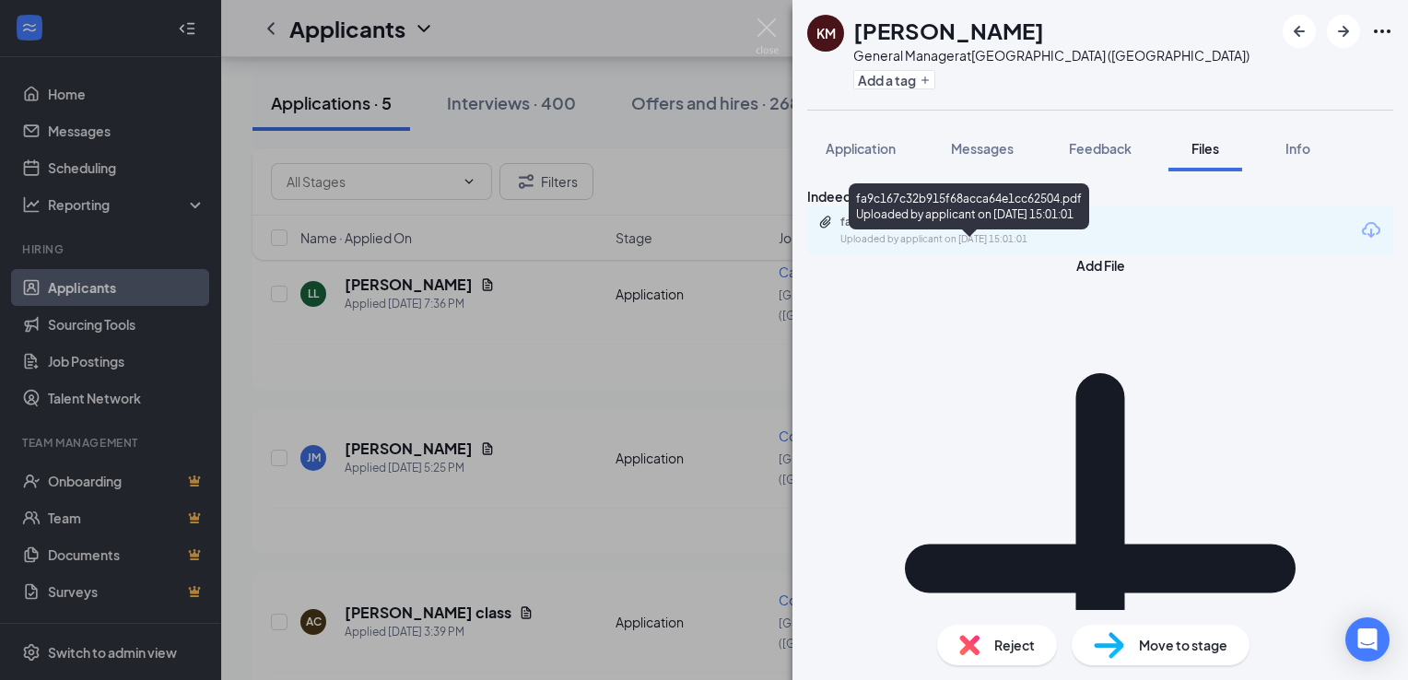
click at [946, 229] on div "fa9c167c32b915f68acca64e1cc62504.pdf" at bounding box center [969, 222] width 258 height 15
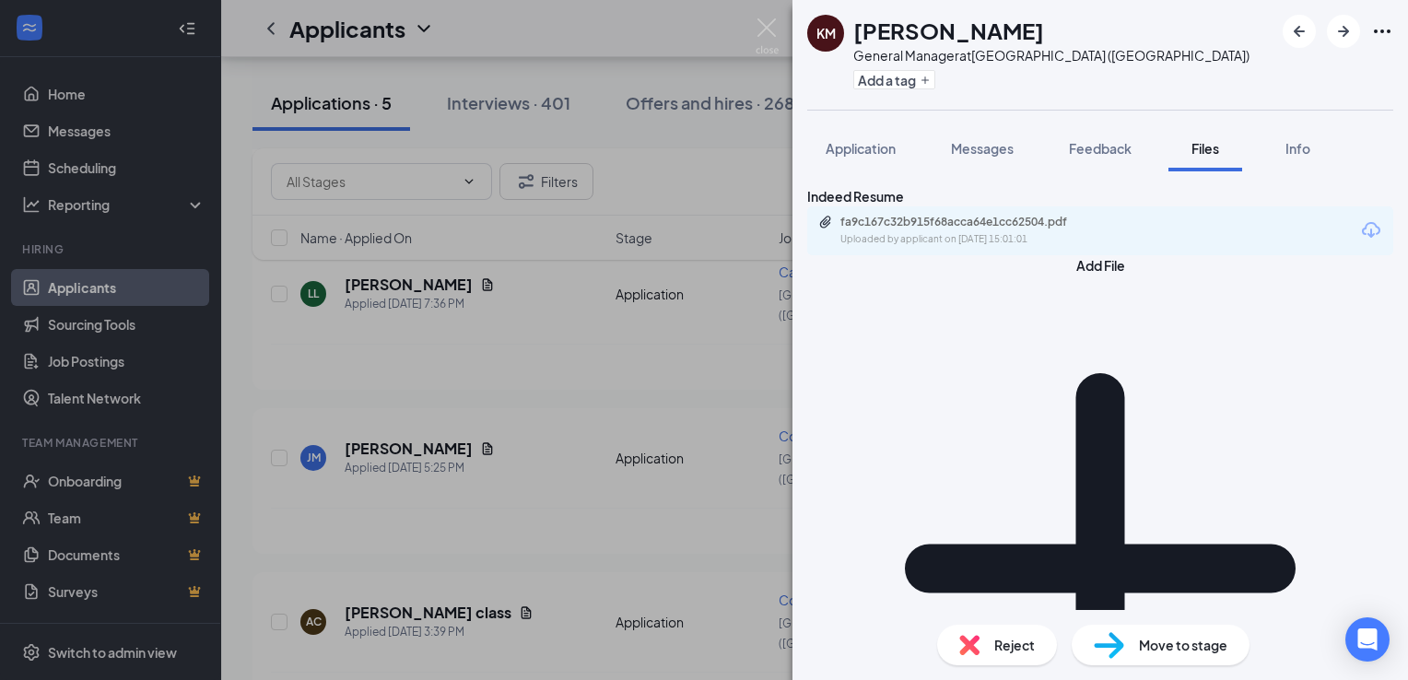
click at [992, 648] on div "Reject" at bounding box center [997, 645] width 120 height 41
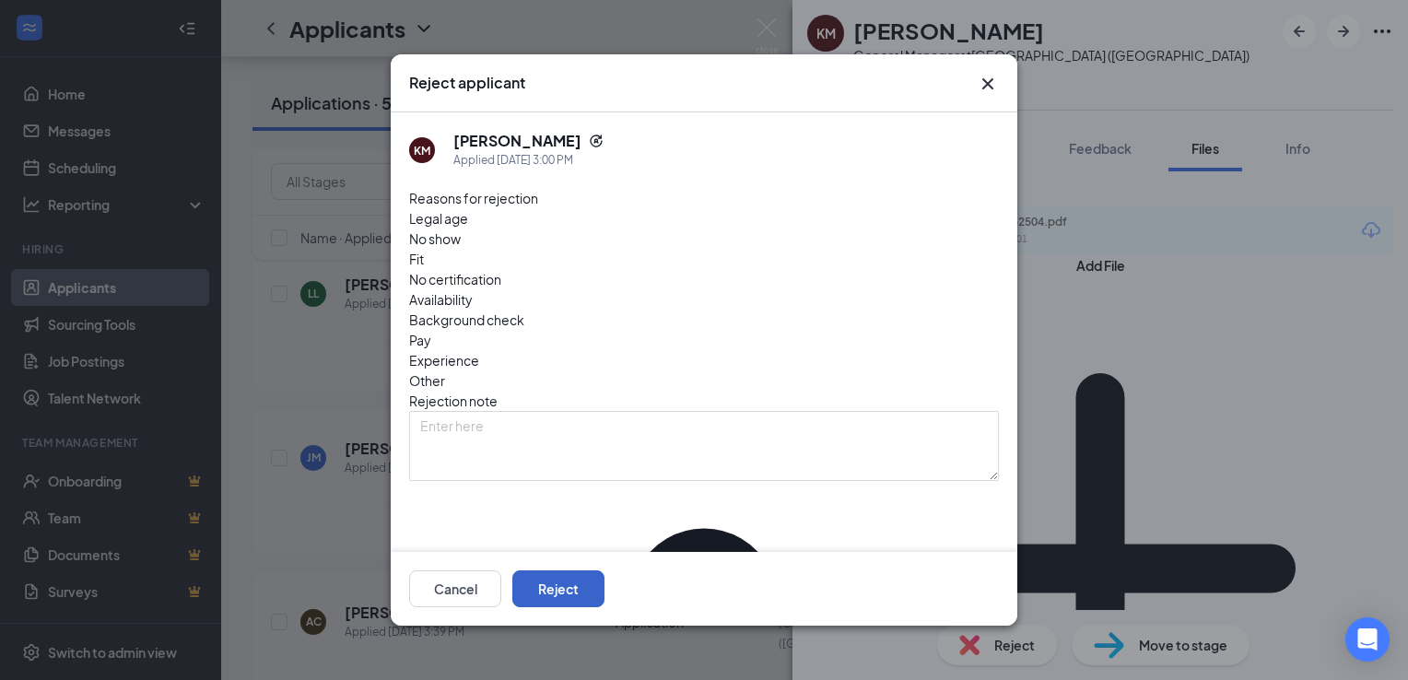
click at [605, 593] on button "Reject" at bounding box center [558, 588] width 92 height 37
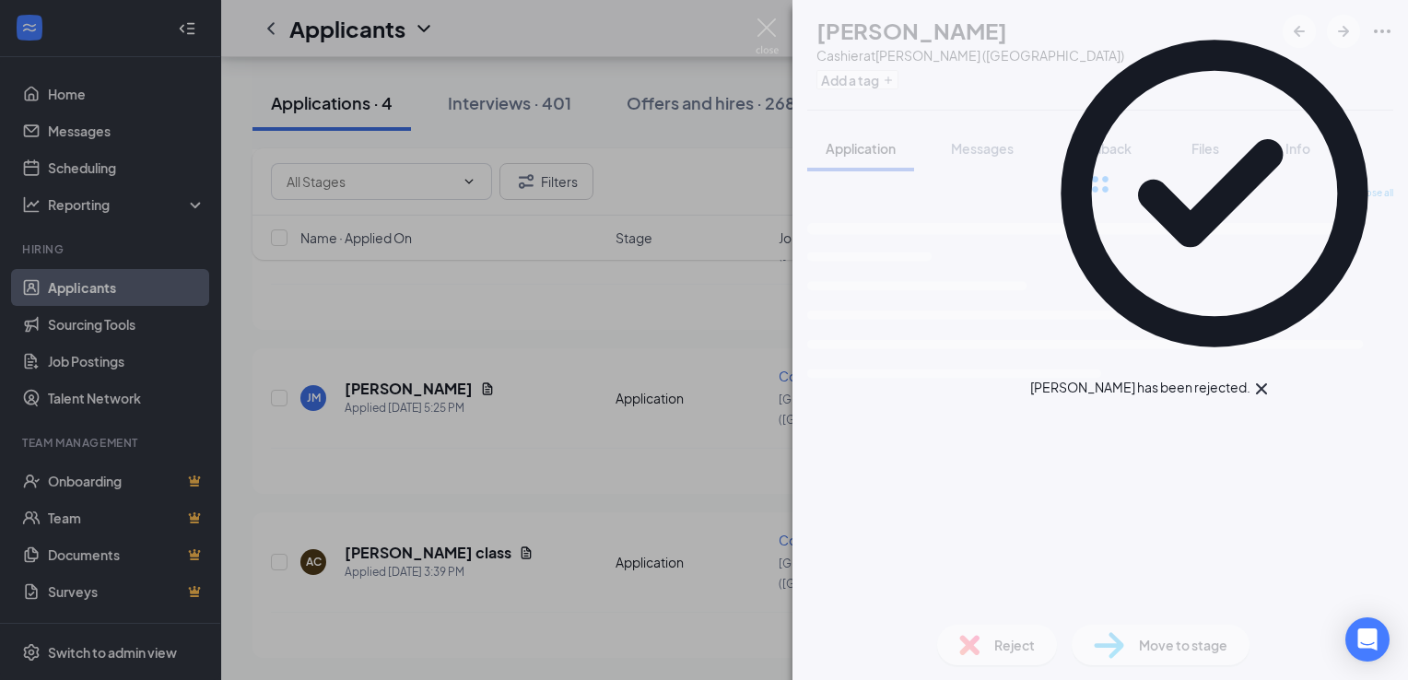
scroll to position [831, 0]
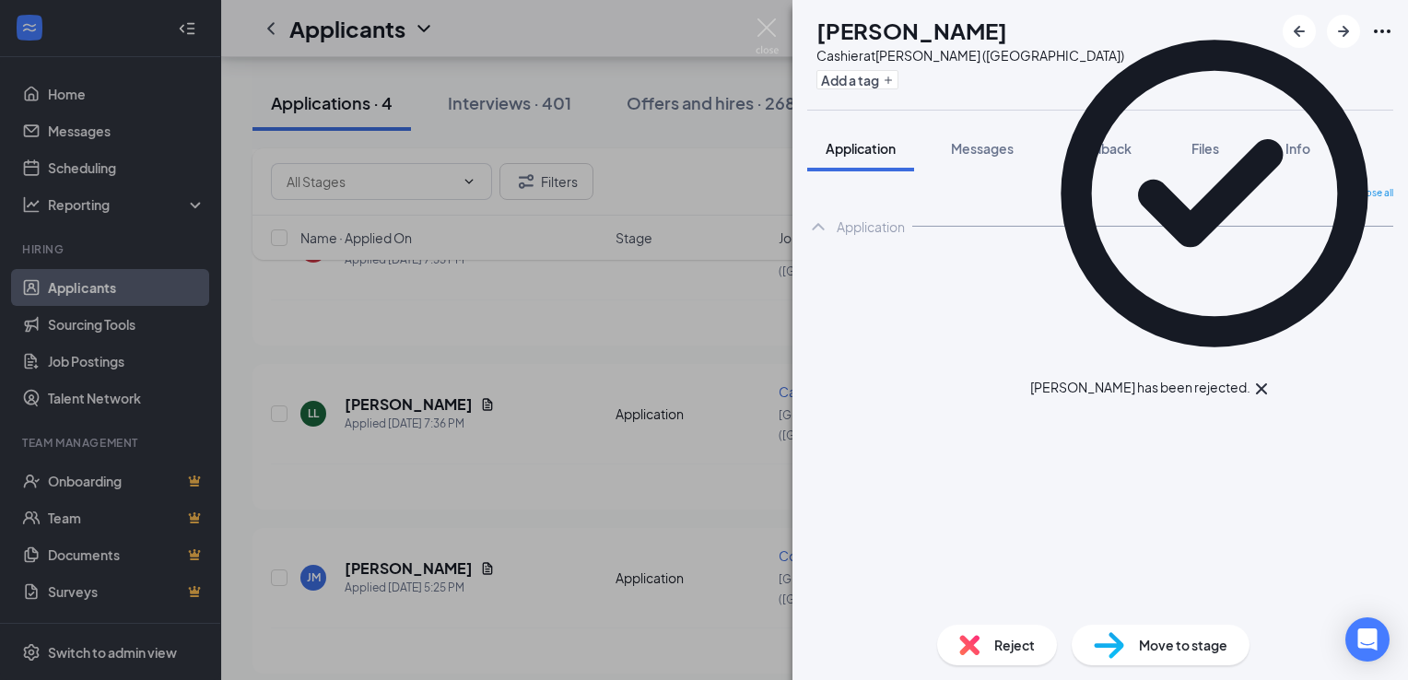
click at [440, 363] on div "AA Aya [PERSON_NAME] Cashier at [GEOGRAPHIC_DATA] ([GEOGRAPHIC_DATA]) Add a tag…" at bounding box center [704, 340] width 1408 height 680
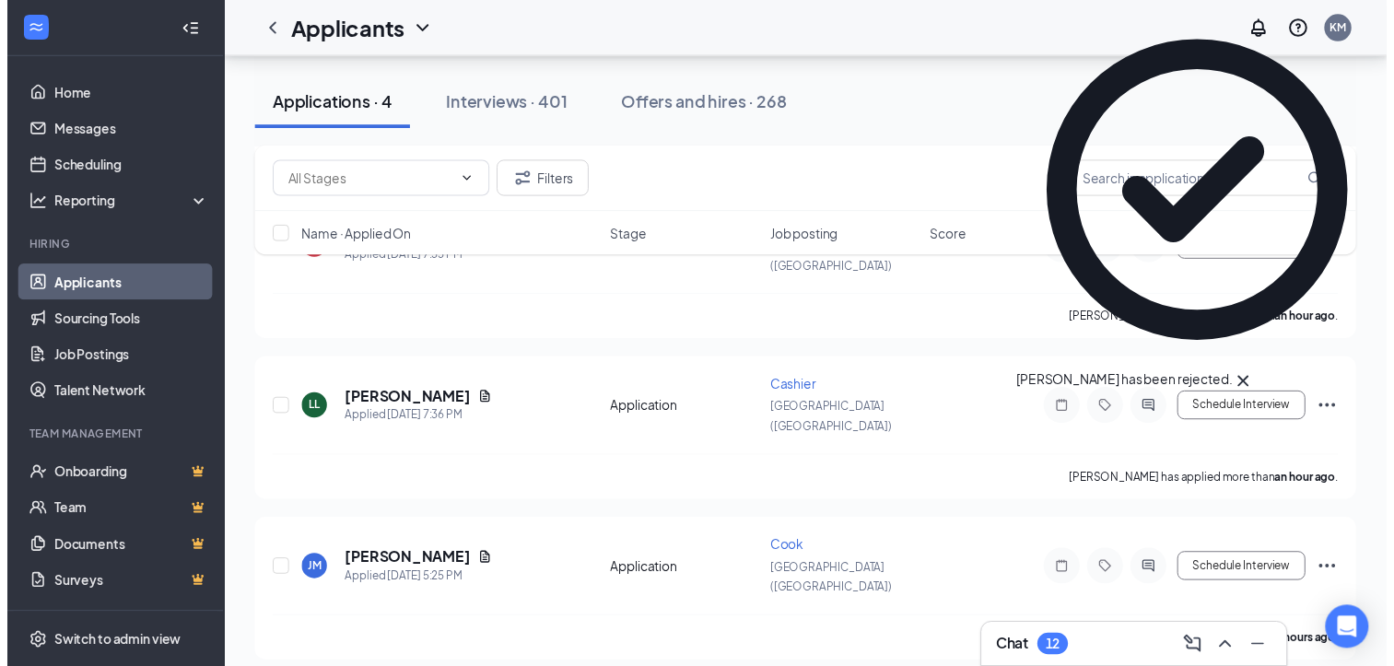
scroll to position [845, 0]
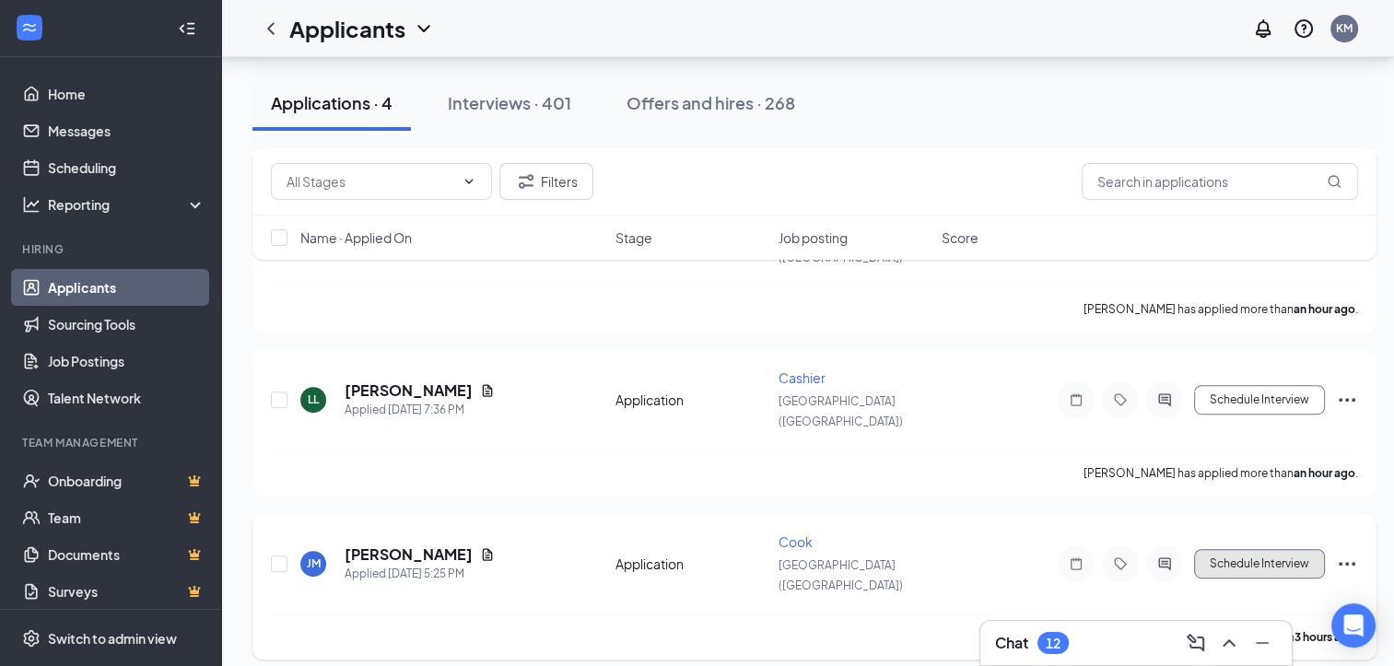
click at [1239, 549] on button "Schedule Interview" at bounding box center [1259, 563] width 131 height 29
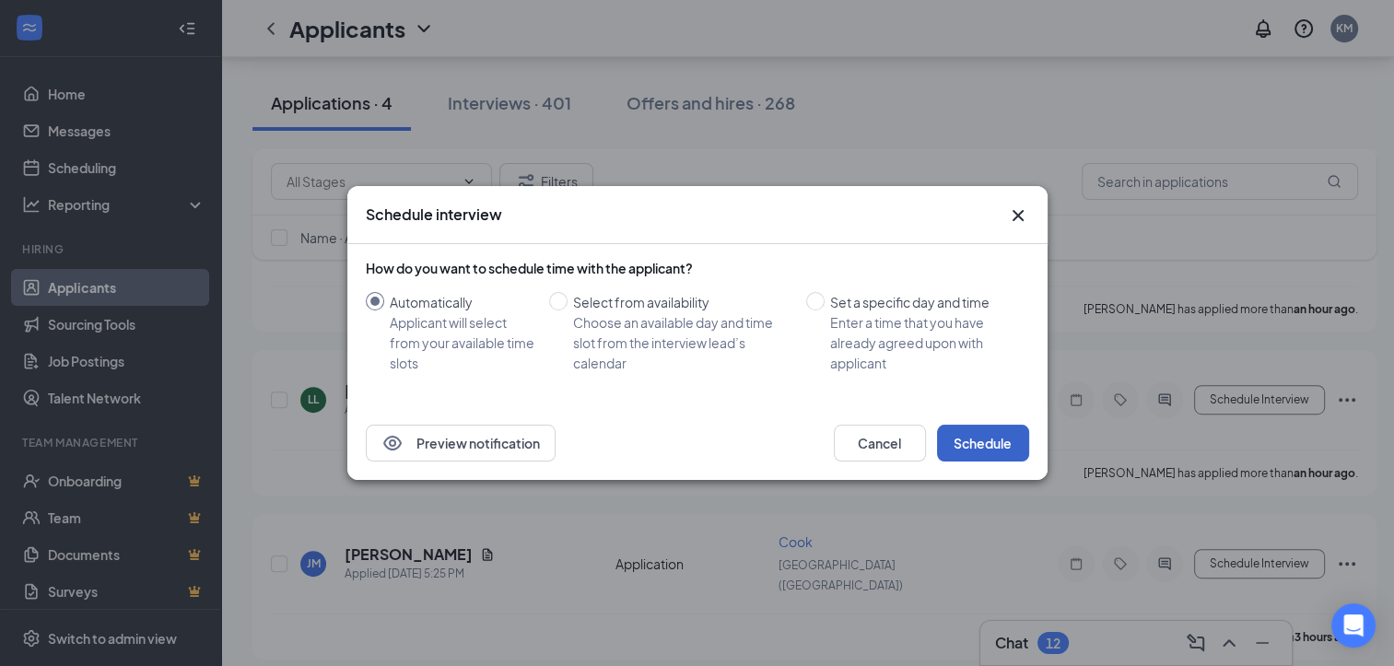
click at [999, 442] on button "Schedule" at bounding box center [983, 443] width 92 height 37
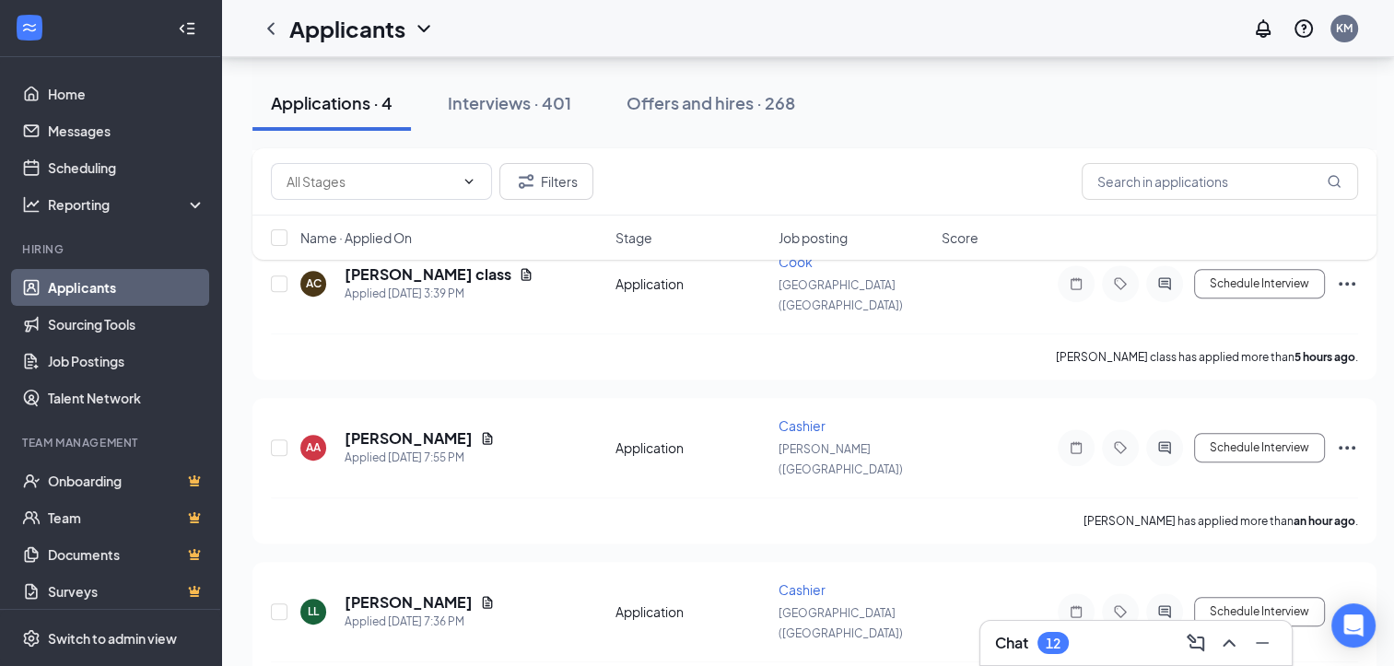
scroll to position [704, 0]
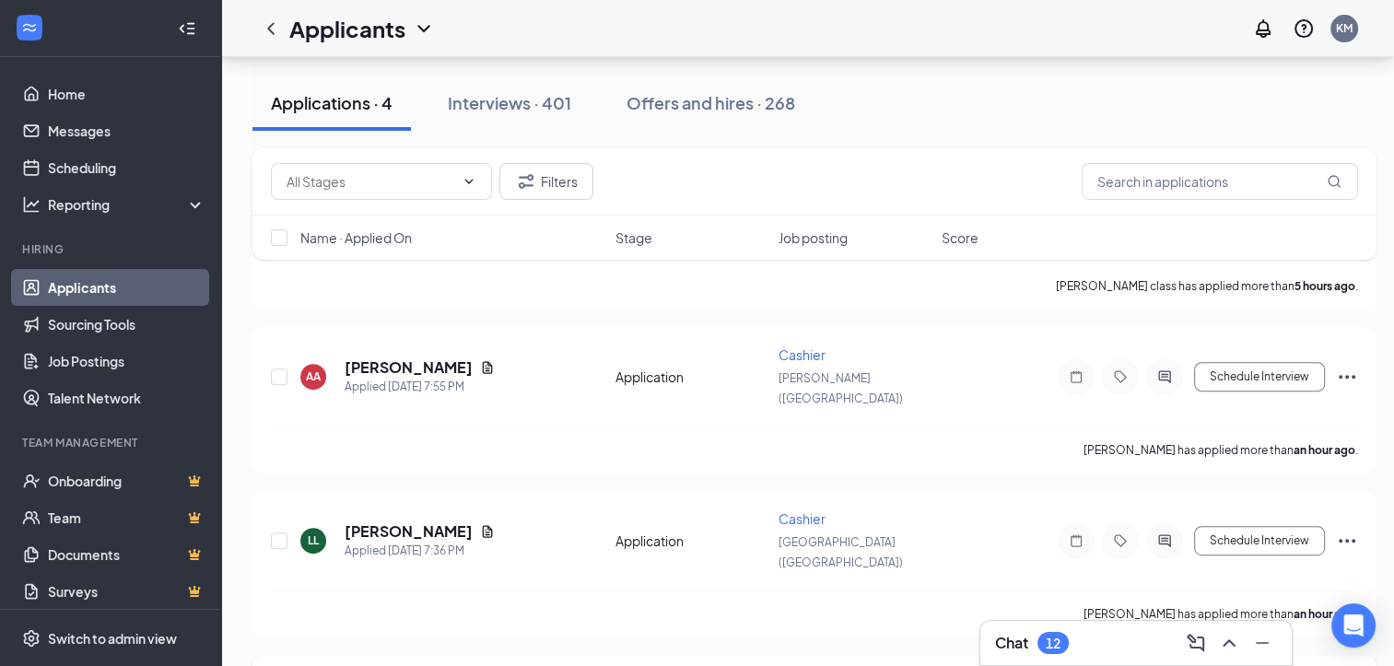
type input "[DATE]"
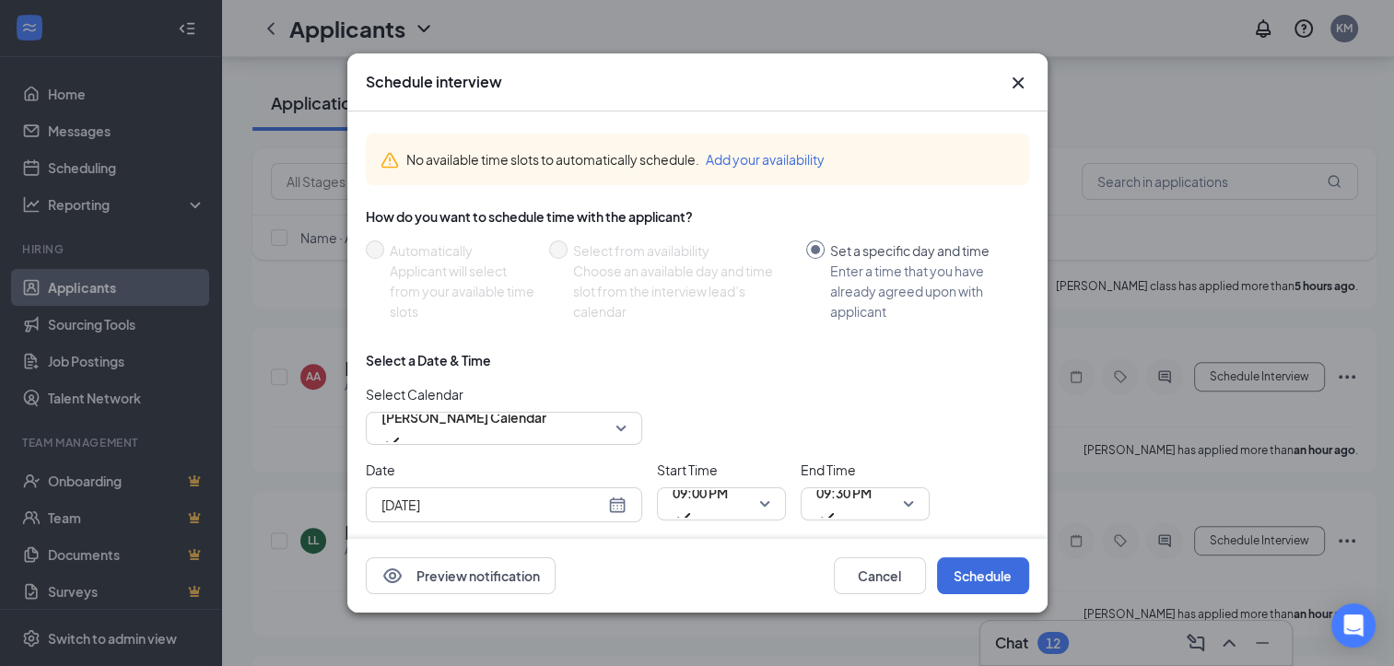
click at [1021, 83] on icon "Cross" at bounding box center [1018, 83] width 22 height 22
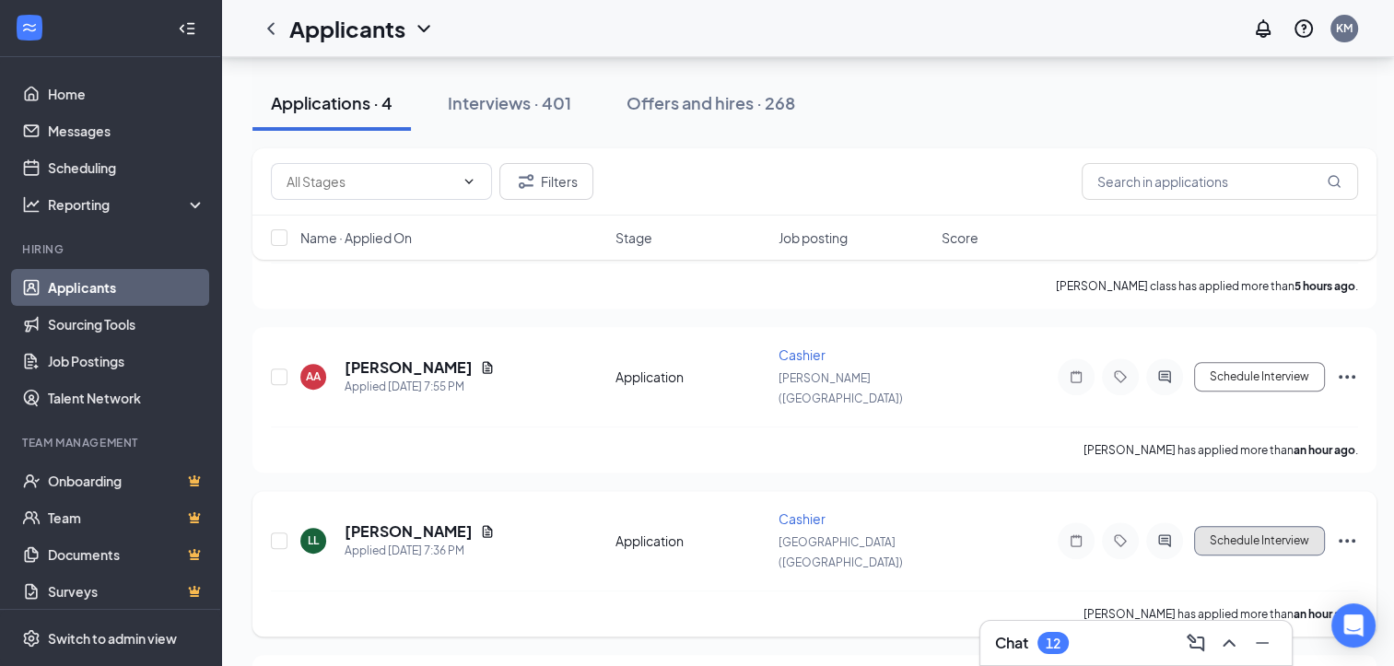
click at [1227, 526] on button "Schedule Interview" at bounding box center [1259, 540] width 131 height 29
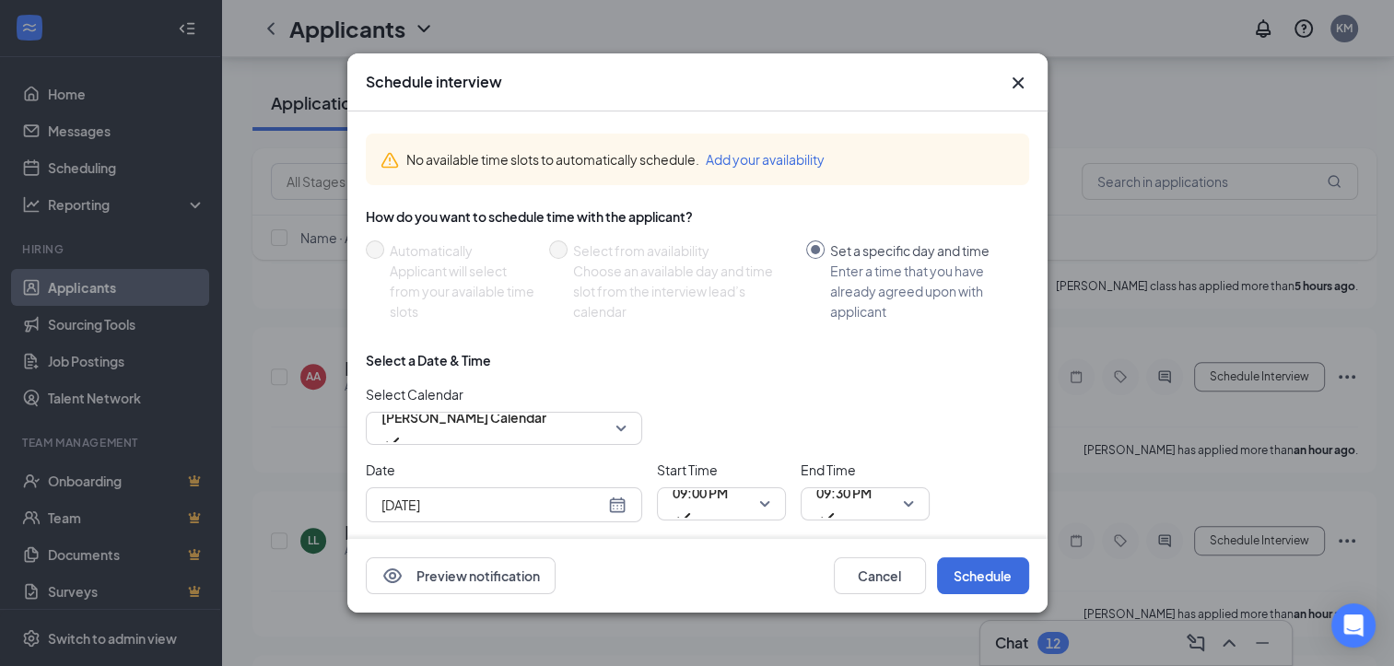
click at [1022, 77] on icon "Cross" at bounding box center [1018, 83] width 22 height 22
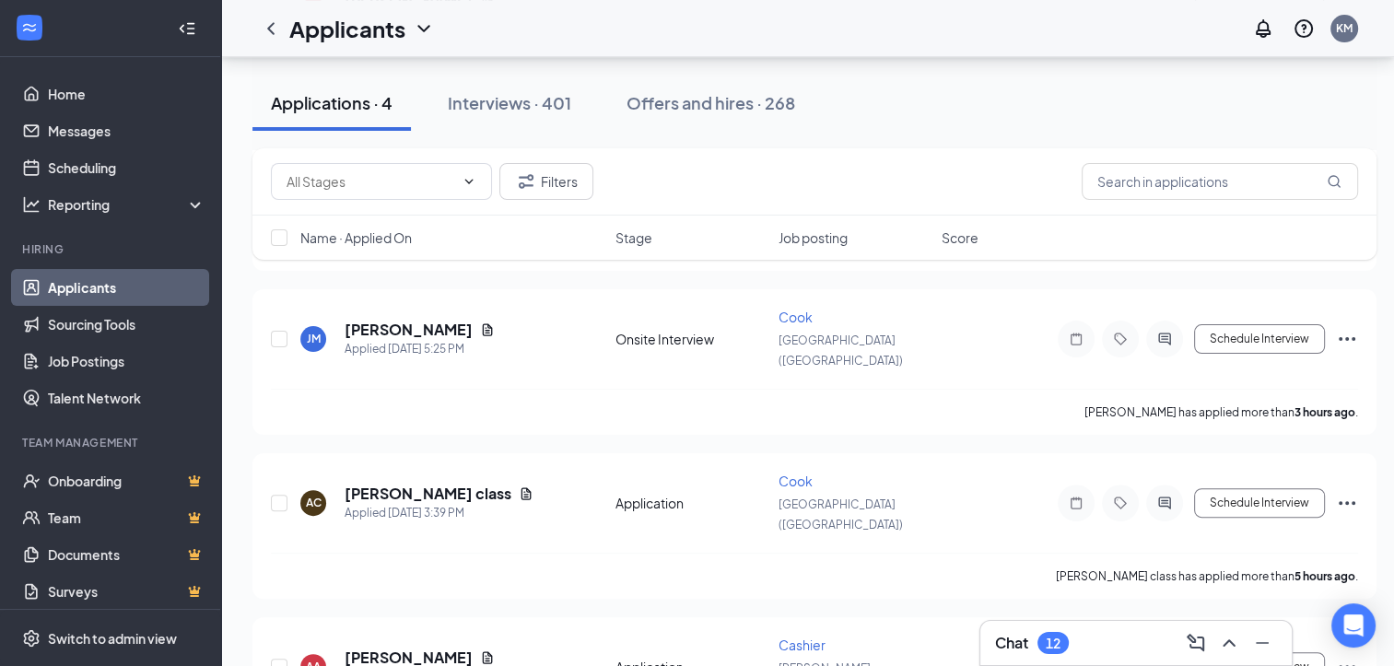
scroll to position [411, 0]
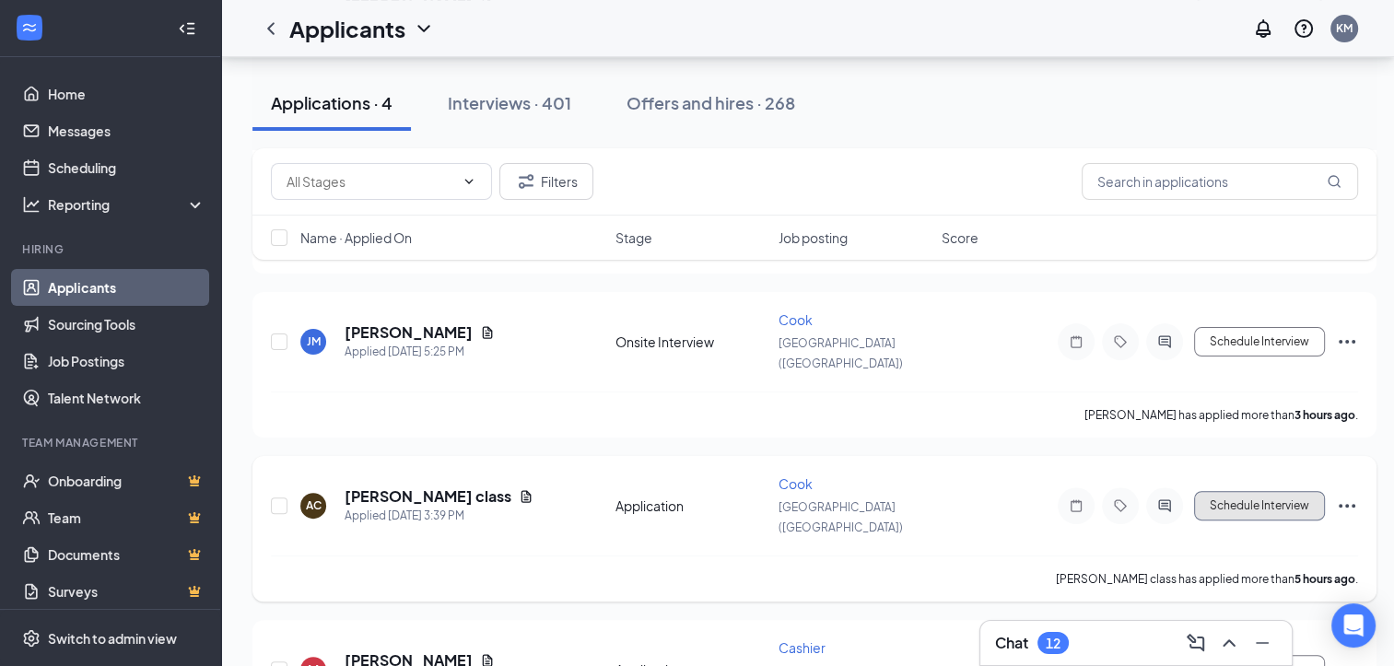
click at [1264, 491] on button "Schedule Interview" at bounding box center [1259, 505] width 131 height 29
type input "[DATE]"
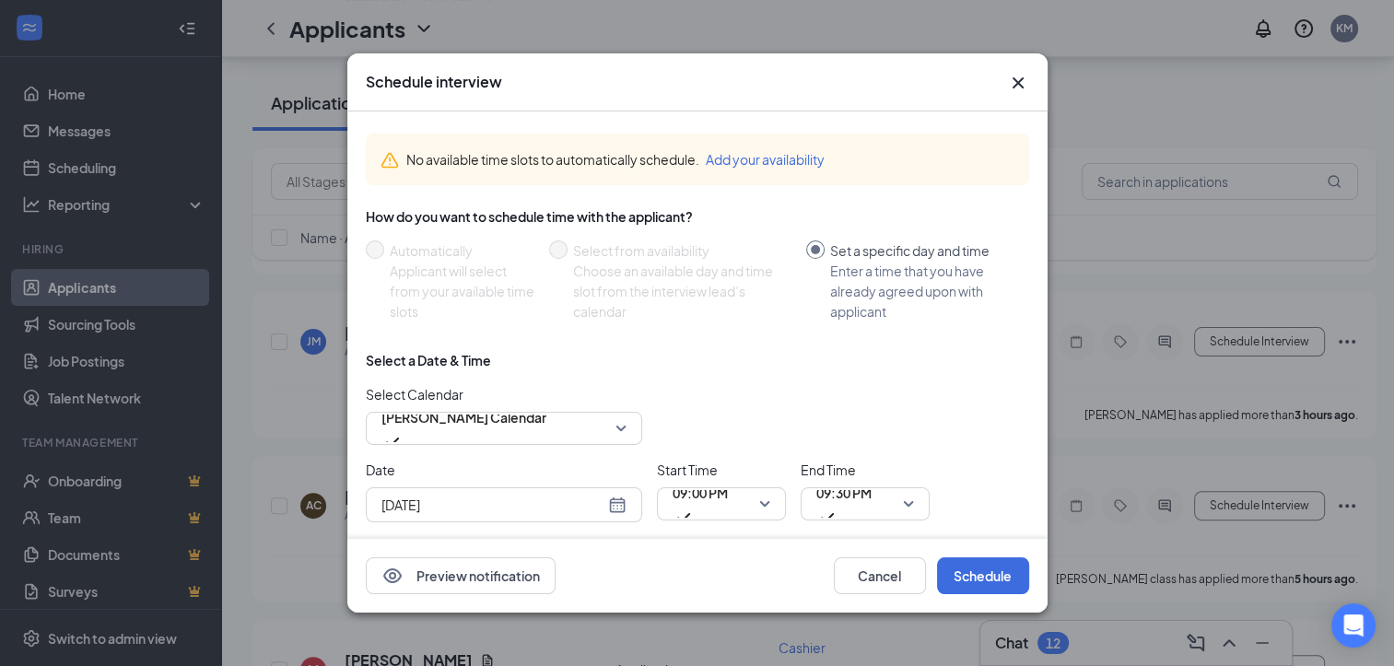
click at [1020, 83] on icon "Cross" at bounding box center [1018, 83] width 22 height 22
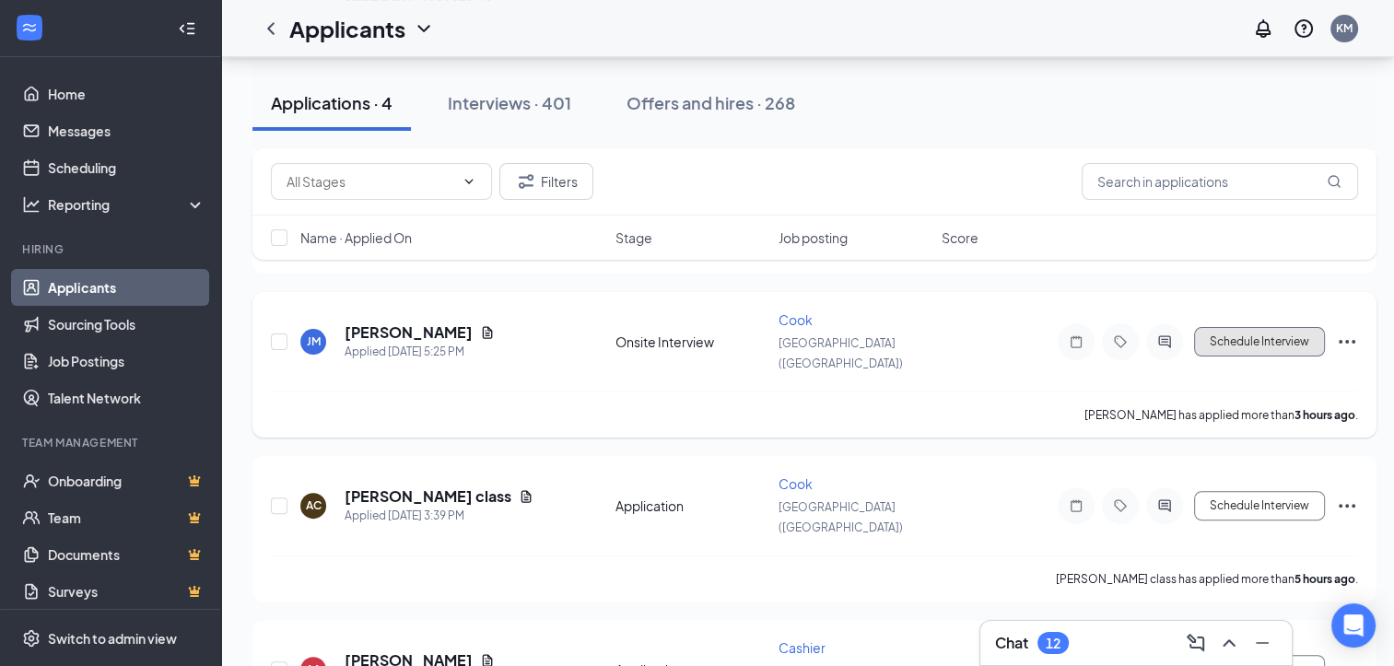
click at [1284, 327] on button "Schedule Interview" at bounding box center [1259, 341] width 131 height 29
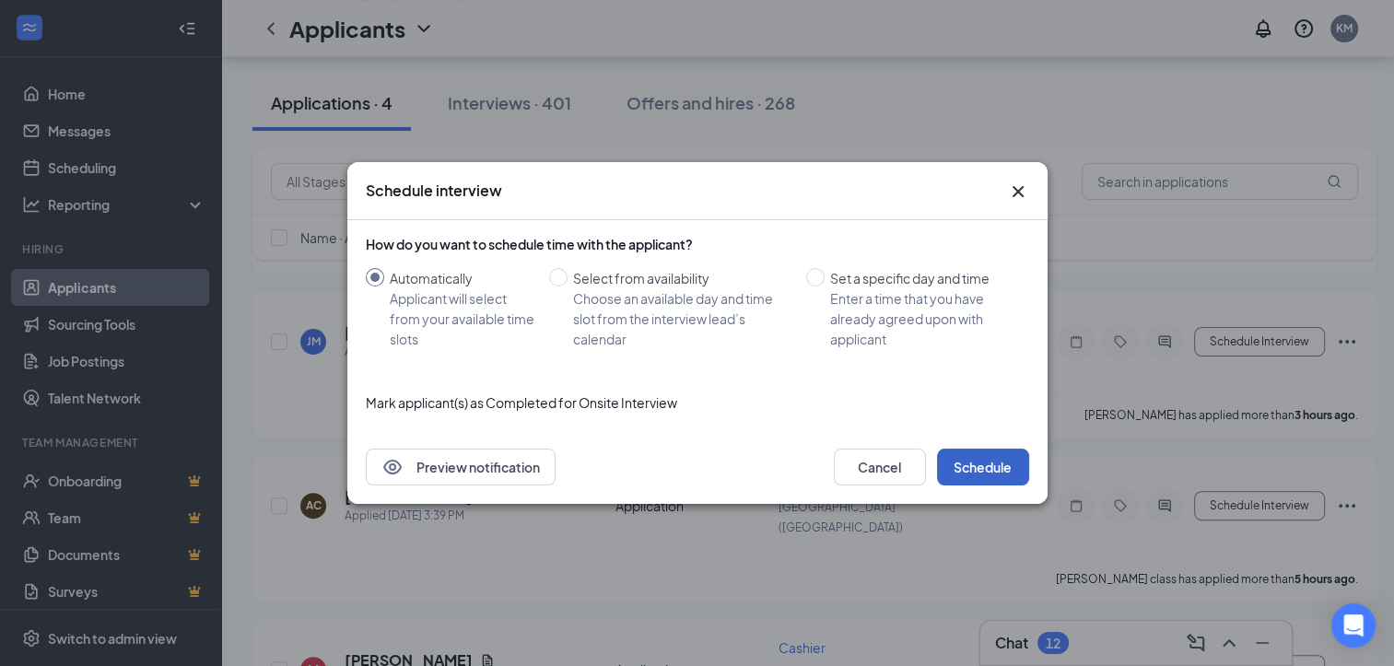
click at [992, 463] on button "Schedule" at bounding box center [983, 467] width 92 height 37
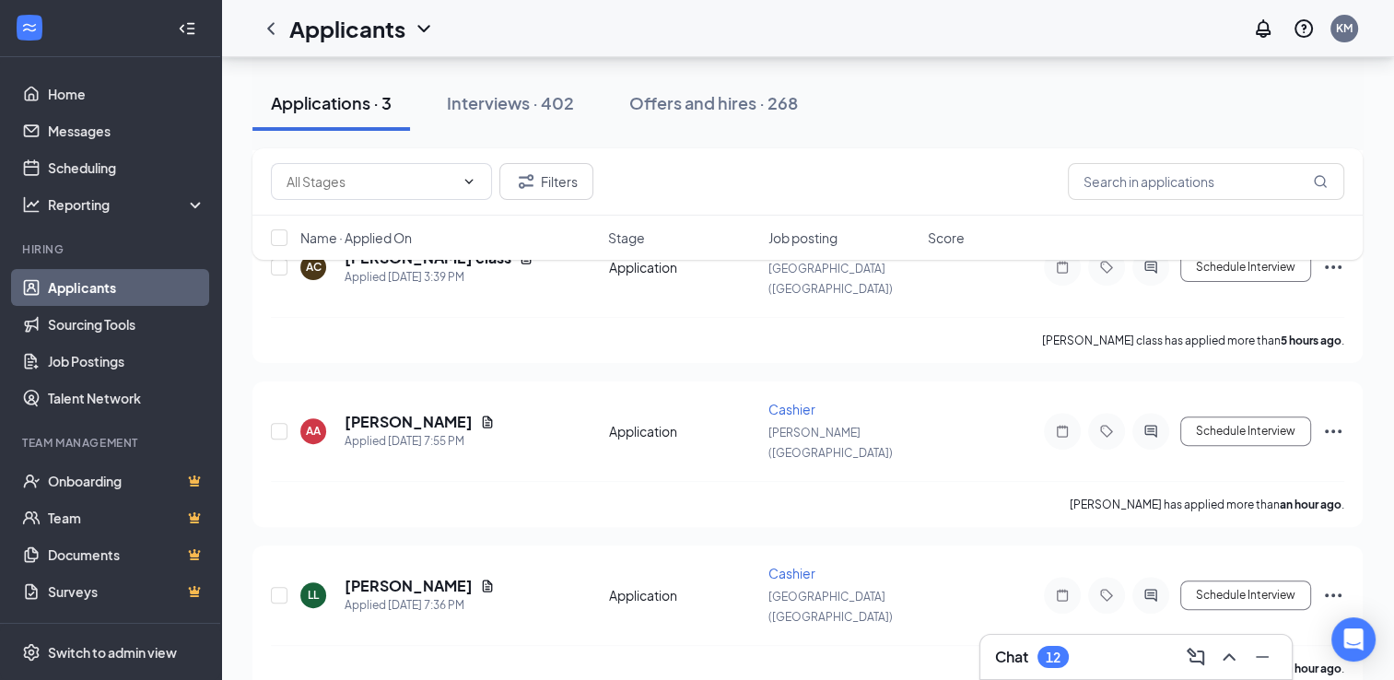
scroll to position [548, 0]
